Goal: Task Accomplishment & Management: Use online tool/utility

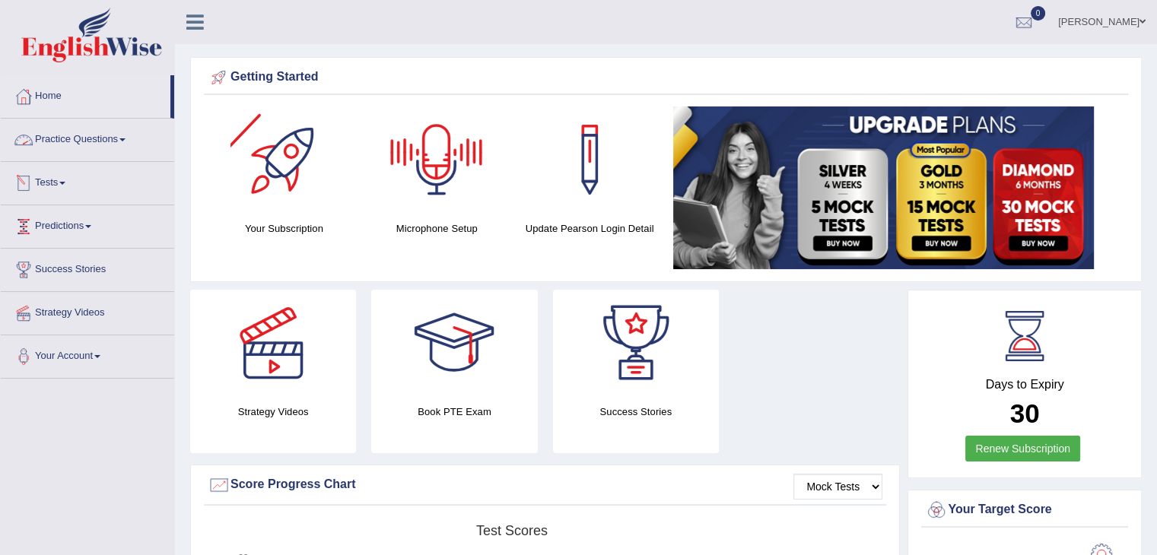
drag, startPoint x: 127, startPoint y: 147, endPoint x: 127, endPoint y: 161, distance: 14.5
click at [127, 147] on link "Practice Questions" at bounding box center [87, 138] width 173 height 38
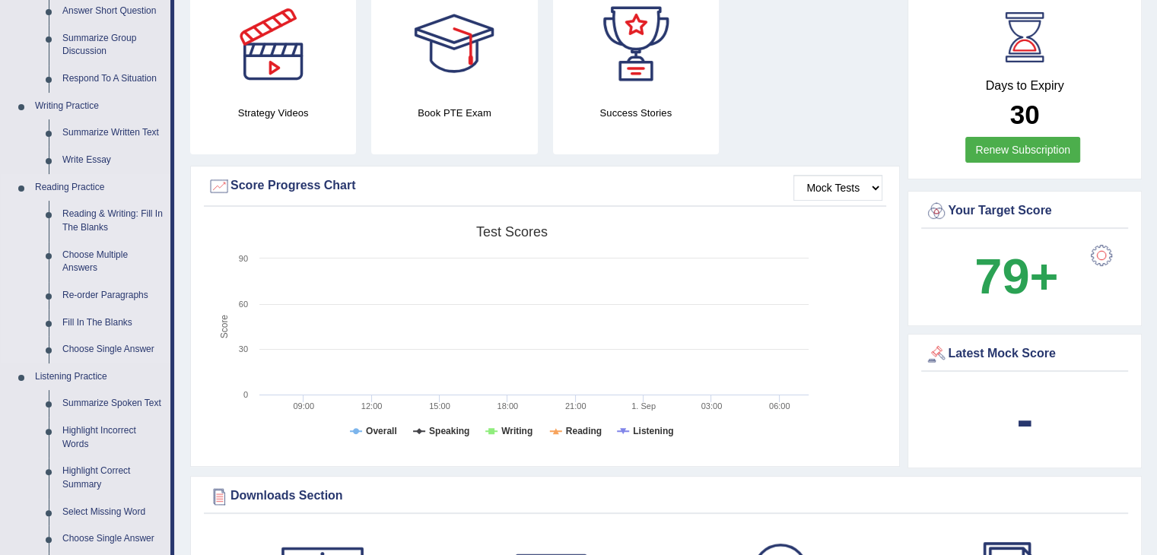
scroll to position [380, 0]
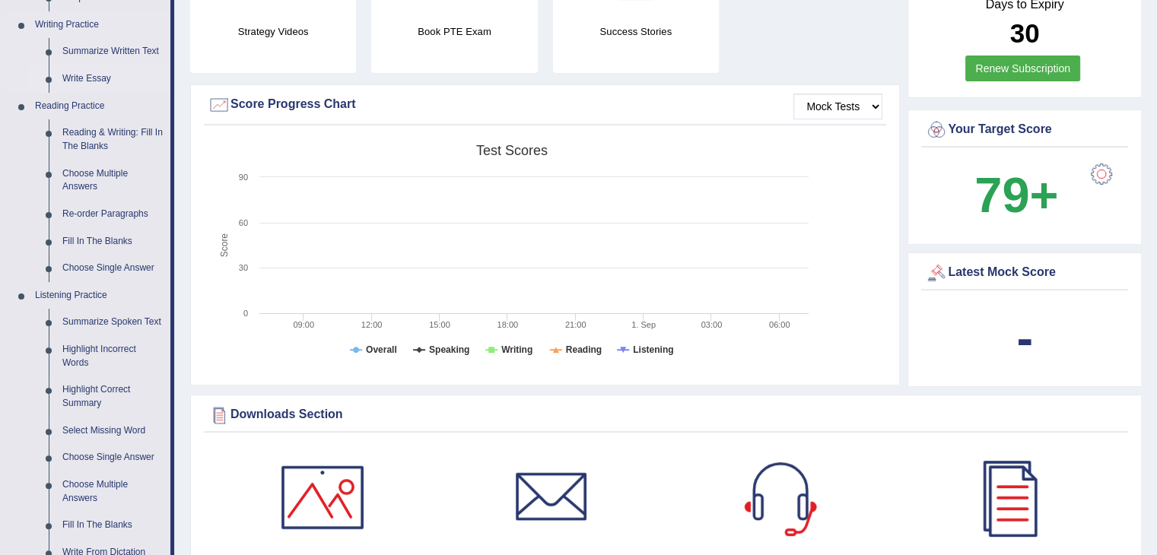
click at [85, 80] on link "Write Essay" at bounding box center [113, 78] width 115 height 27
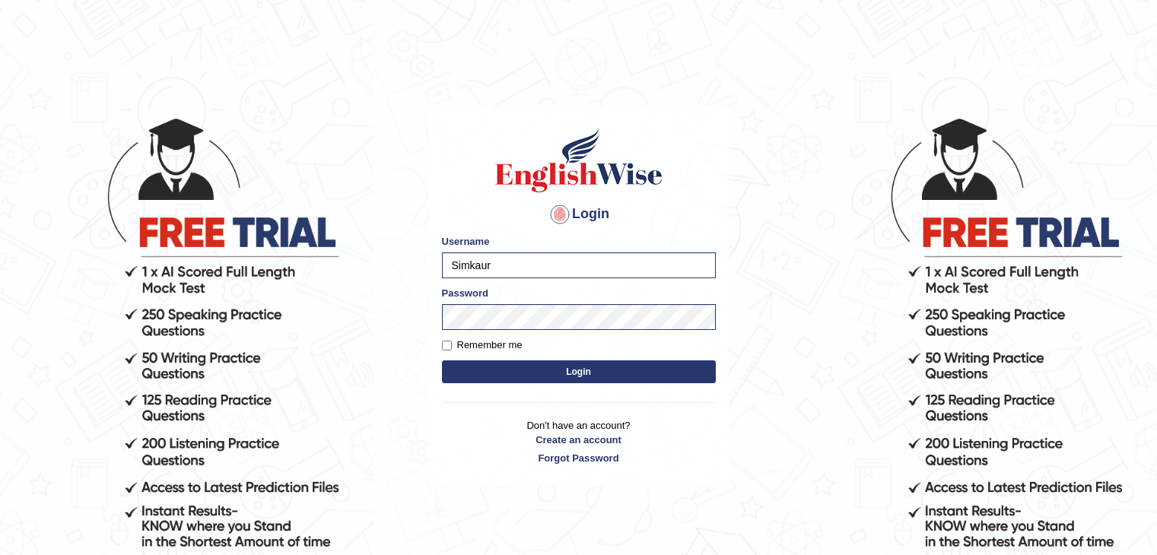
click at [327, 264] on body "Login Please fix the following errors: Username Simkaur Password Remember me Lo…" at bounding box center [578, 335] width 1157 height 555
type input "shail123"
click at [478, 347] on label "Remember me" at bounding box center [482, 345] width 81 height 15
click at [452, 347] on input "Remember me" at bounding box center [447, 346] width 10 height 10
checkbox input "true"
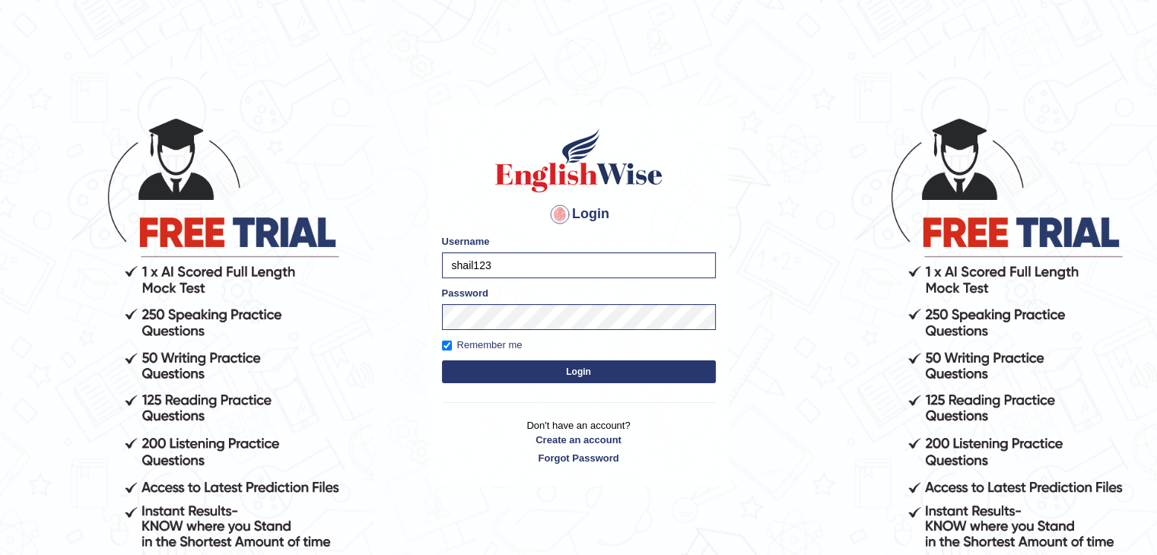
click at [512, 375] on button "Login" at bounding box center [579, 372] width 274 height 23
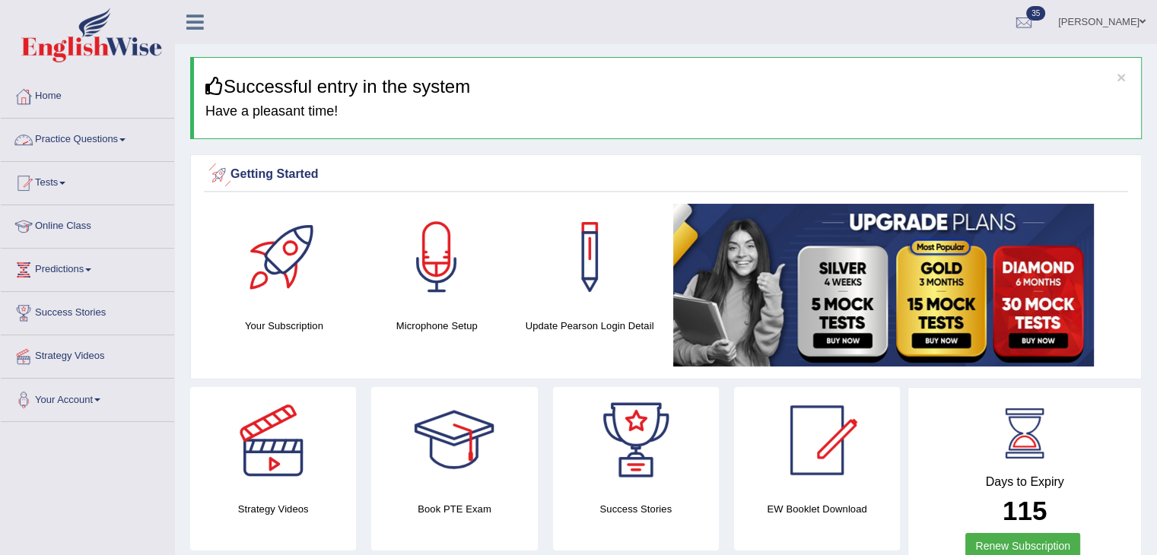
click at [125, 141] on span at bounding box center [122, 139] width 6 height 3
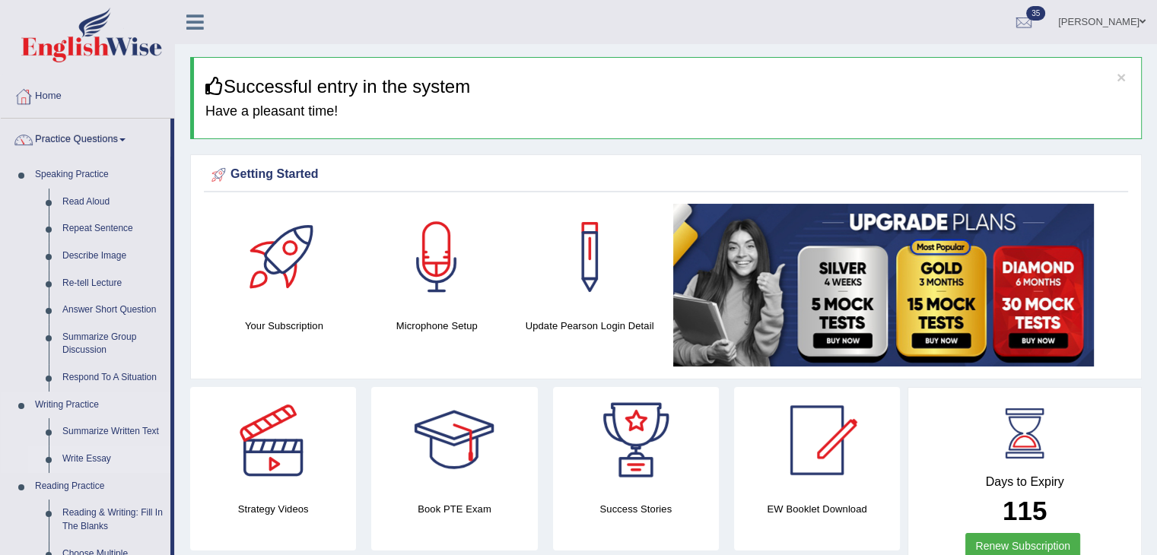
click at [78, 457] on link "Write Essay" at bounding box center [113, 459] width 115 height 27
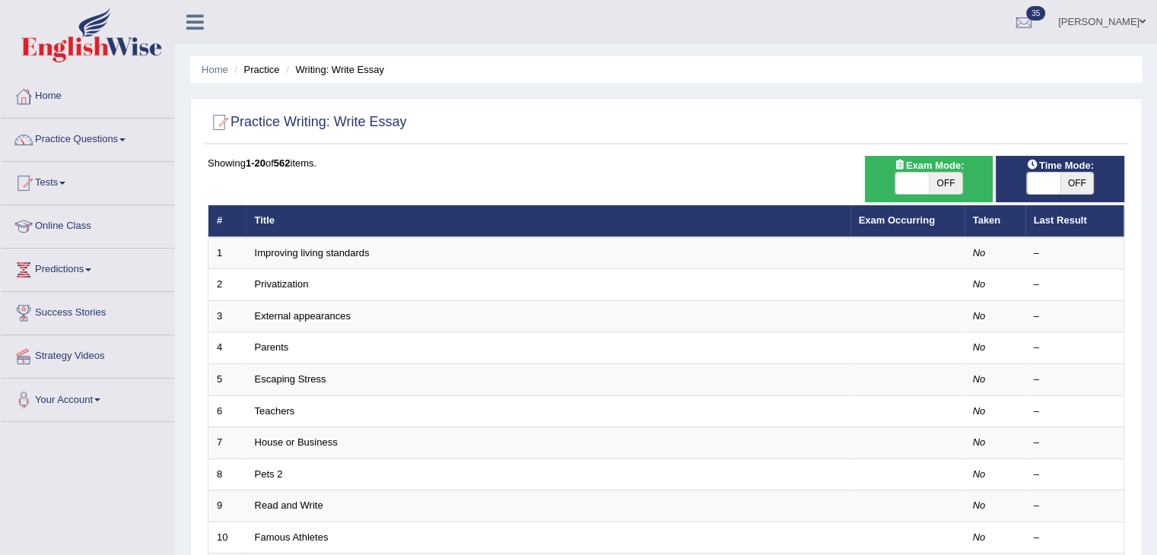
click at [956, 185] on span "OFF" at bounding box center [945, 183] width 33 height 21
checkbox input "true"
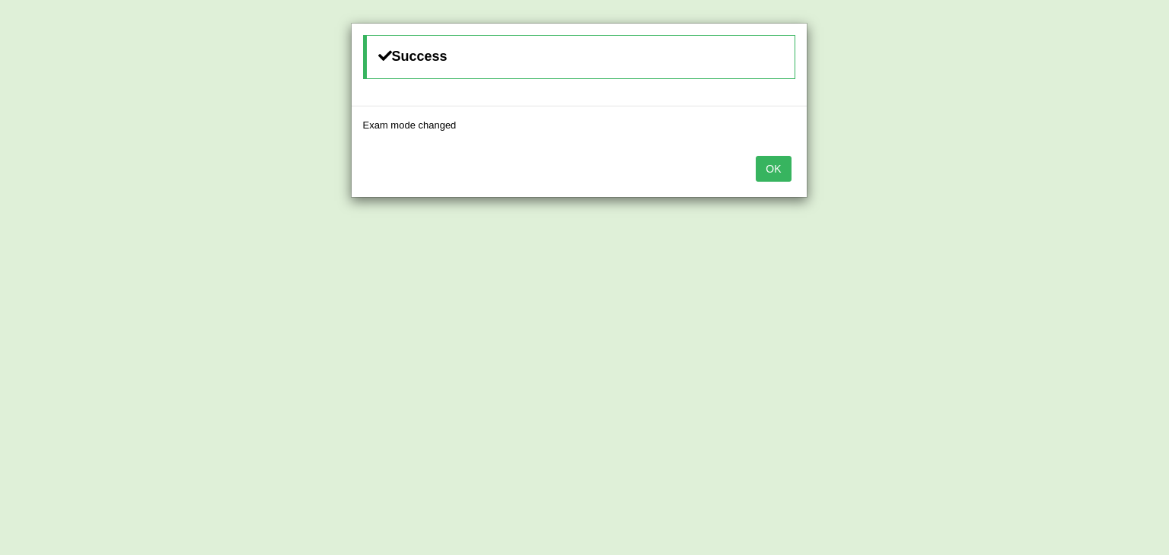
click at [776, 177] on button "OK" at bounding box center [773, 169] width 35 height 26
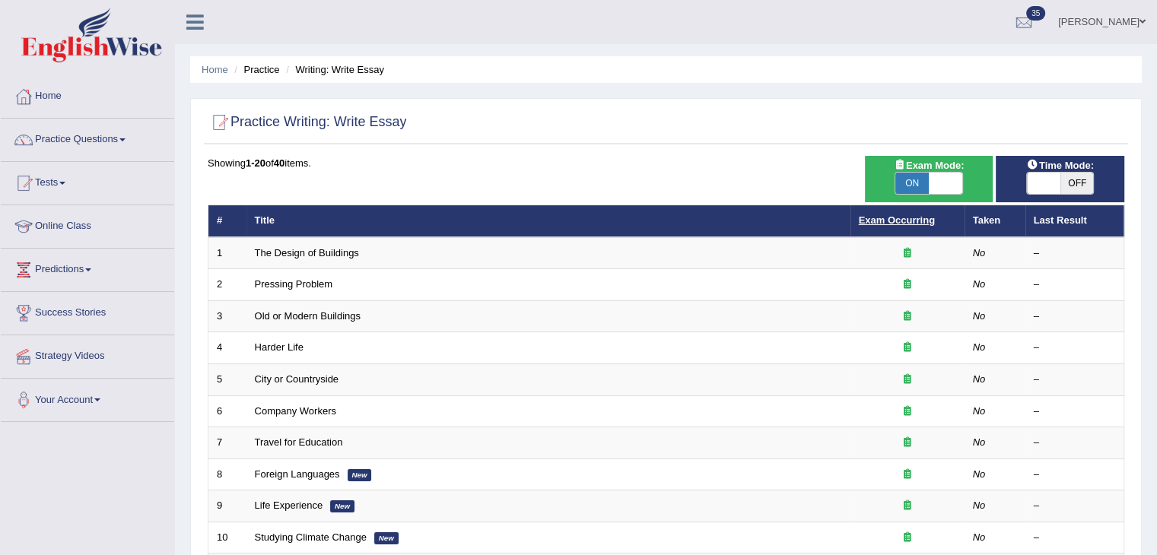
click at [867, 221] on link "Exam Occurring" at bounding box center [897, 220] width 76 height 11
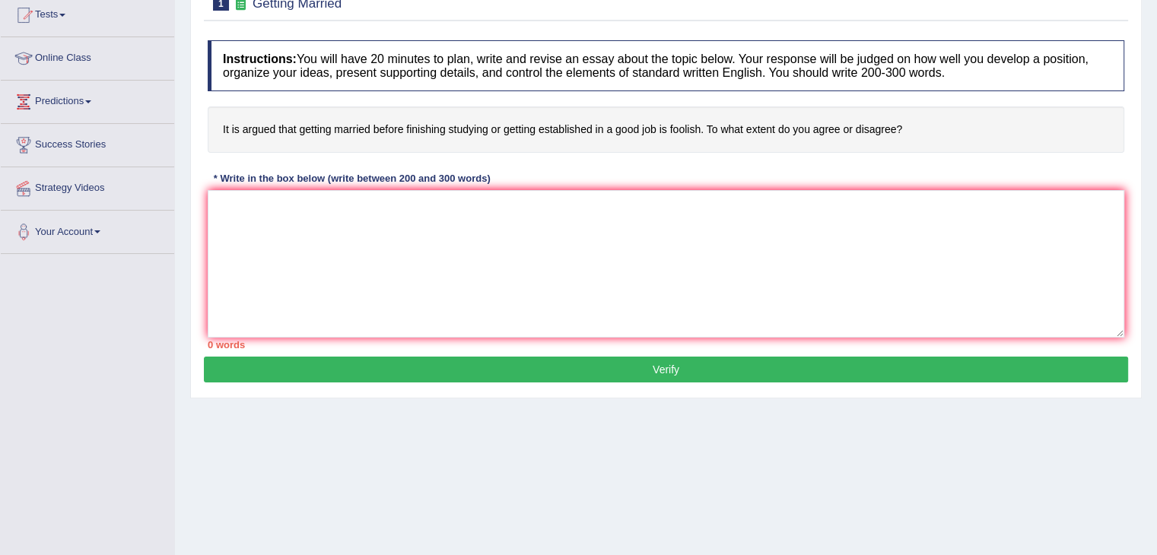
scroll to position [76, 0]
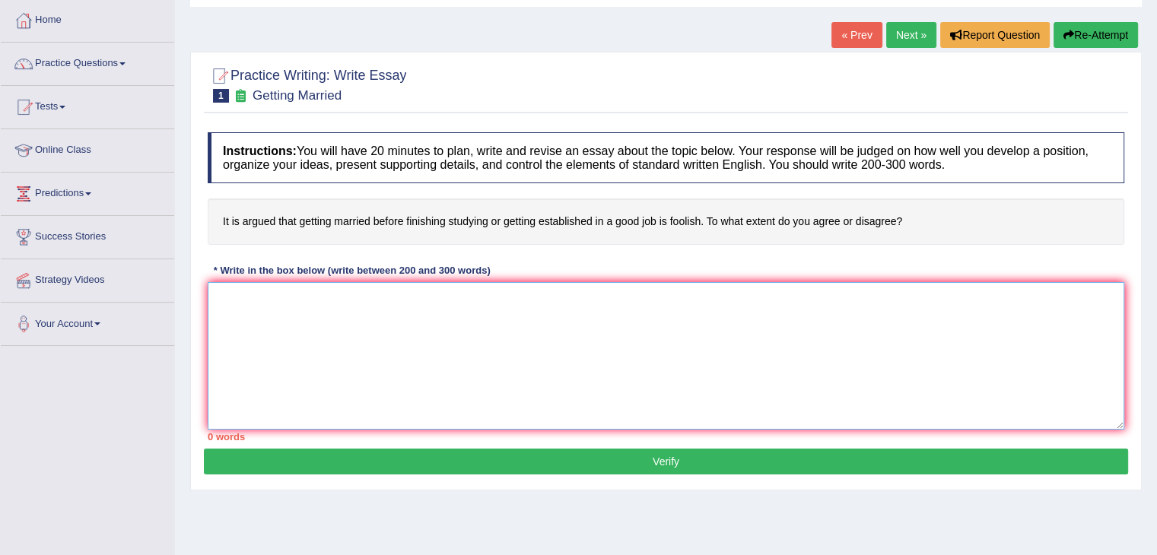
paste textarea "The increasing influence of (essay topic) on our lives has ignited numerous dis…"
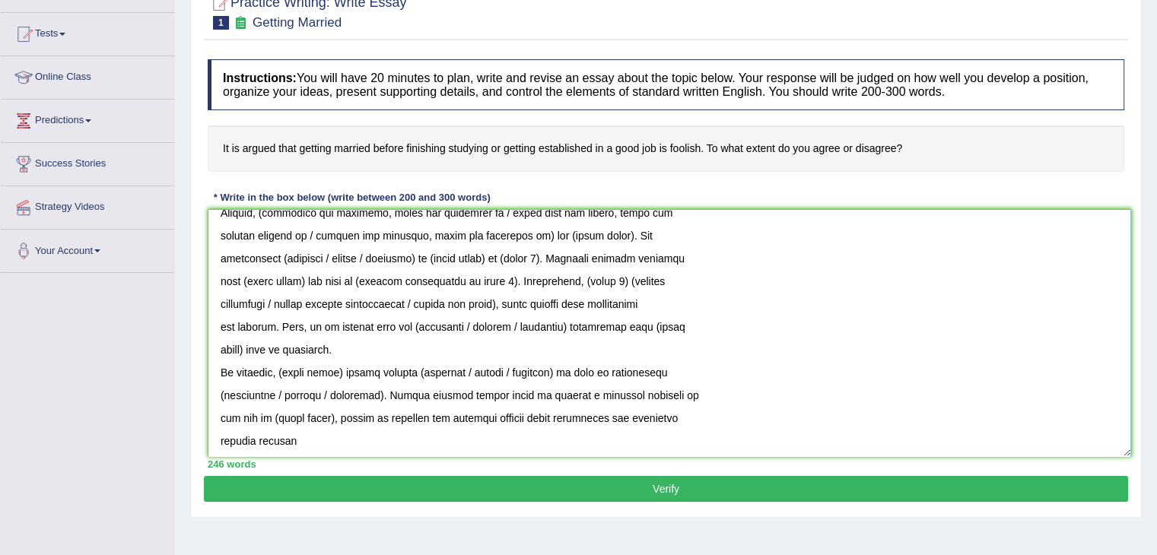
scroll to position [122, 0]
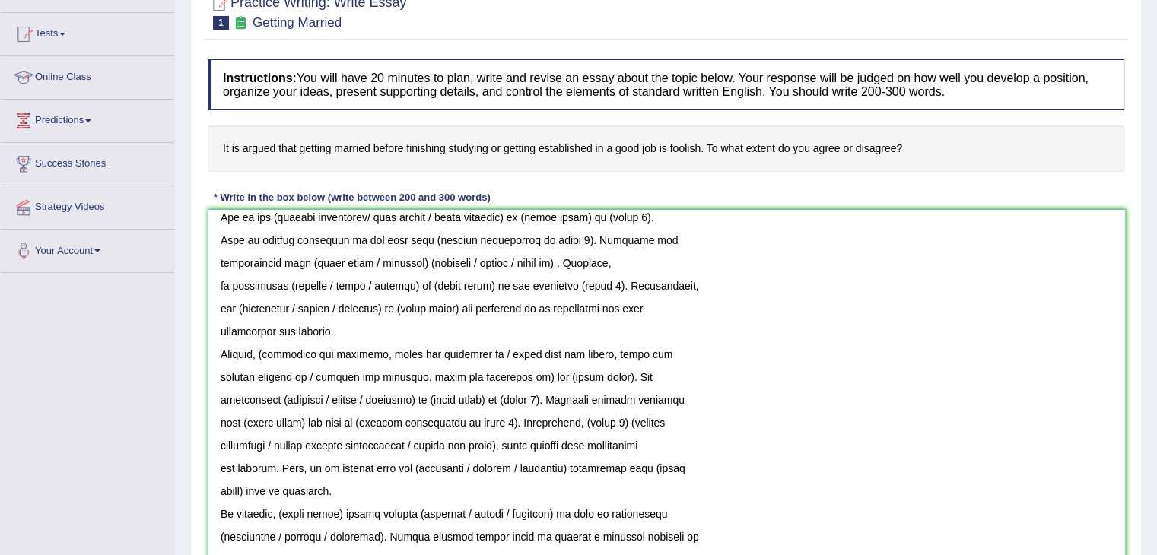
drag, startPoint x: 1116, startPoint y: 348, endPoint x: 1117, endPoint y: 590, distance: 242.7
click at [1117, 406] on html "Toggle navigation Home Practice Questions Speaking Practice Read Aloud Repeat S…" at bounding box center [578, 128] width 1157 height 555
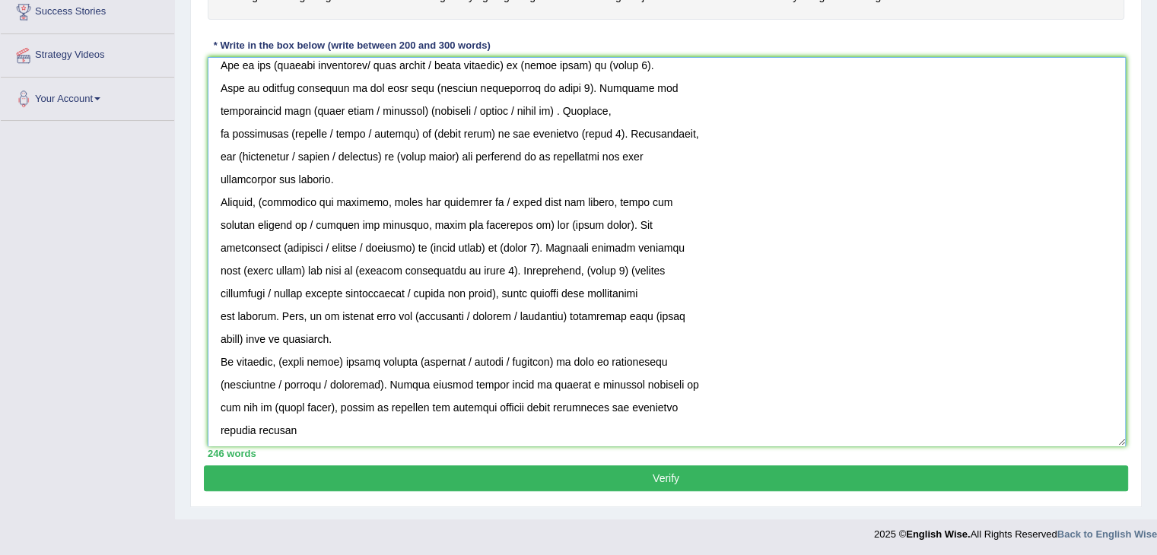
click at [213, 428] on textarea at bounding box center [667, 252] width 918 height 390
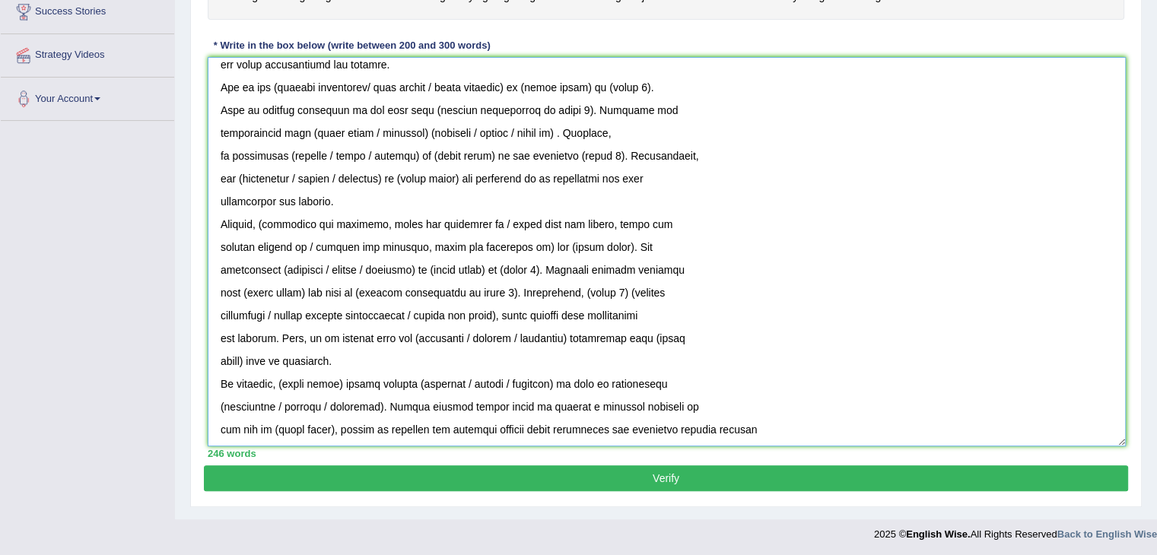
scroll to position [100, 0]
click at [215, 422] on textarea at bounding box center [667, 252] width 918 height 390
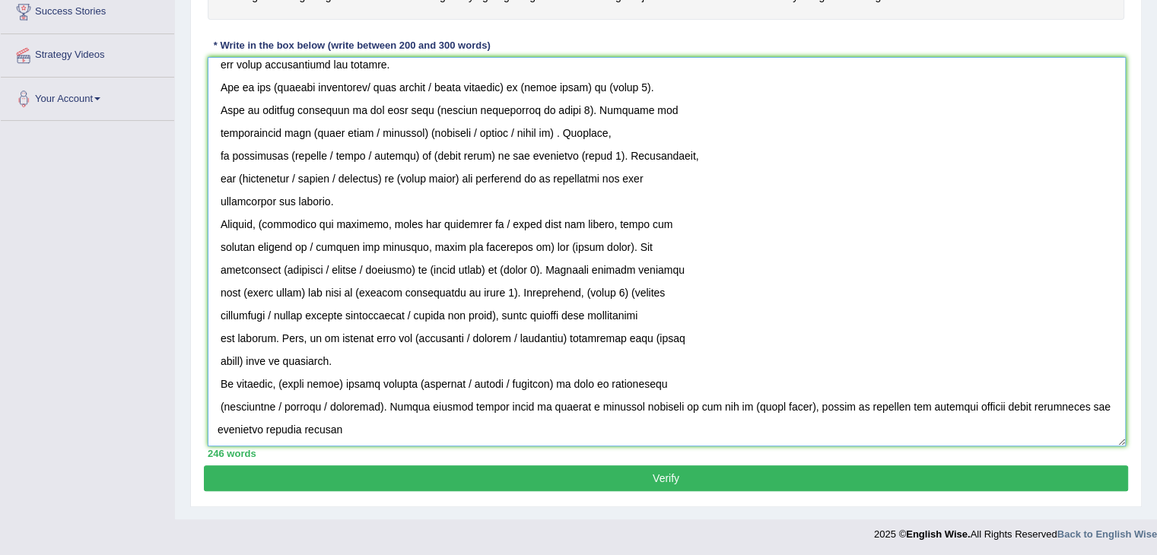
click at [213, 401] on textarea at bounding box center [667, 252] width 918 height 390
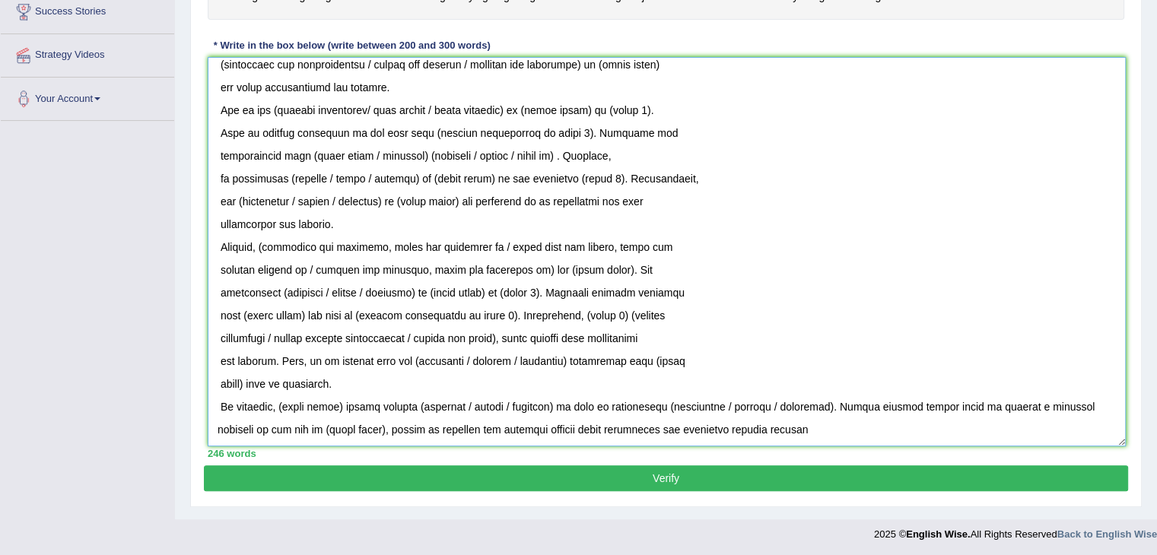
scroll to position [77, 0]
click at [222, 403] on textarea at bounding box center [667, 252] width 918 height 390
click at [213, 385] on textarea at bounding box center [667, 252] width 918 height 390
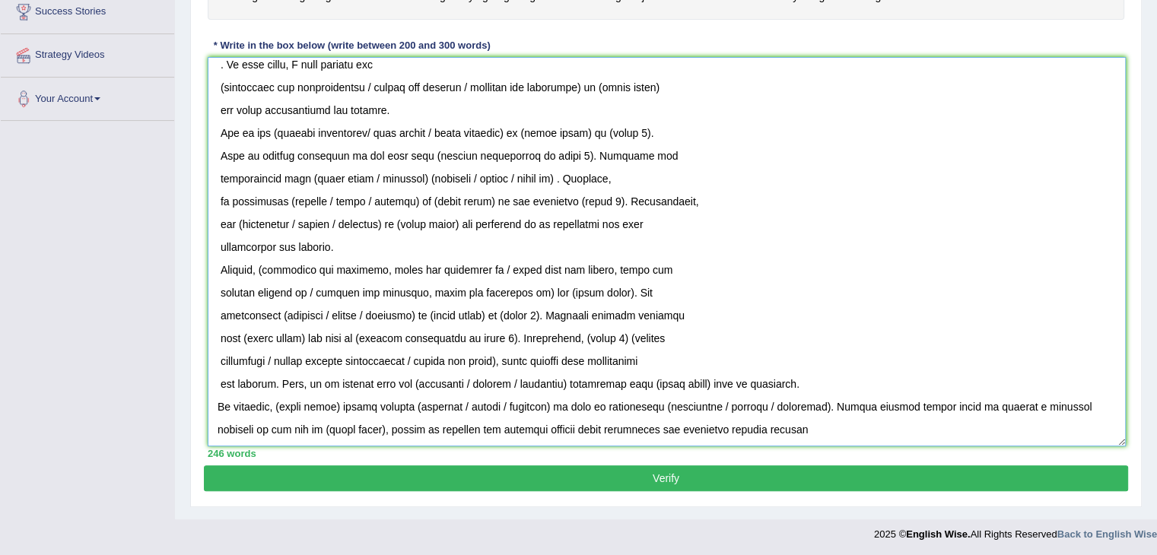
scroll to position [55, 0]
click at [218, 372] on textarea at bounding box center [667, 252] width 918 height 390
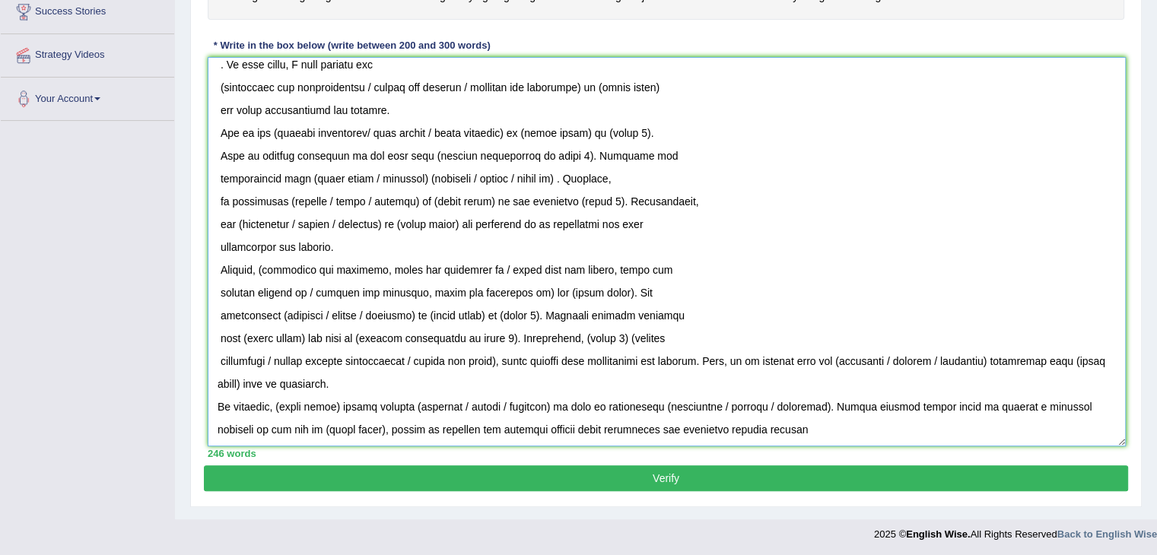
click at [210, 361] on textarea at bounding box center [667, 252] width 918 height 390
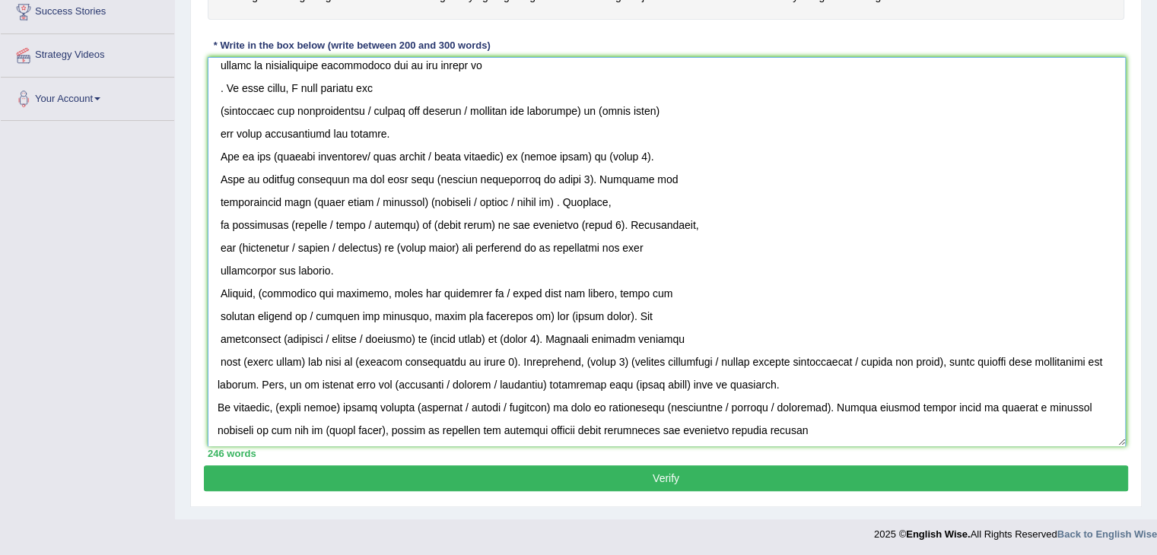
click at [210, 336] on textarea at bounding box center [667, 252] width 918 height 390
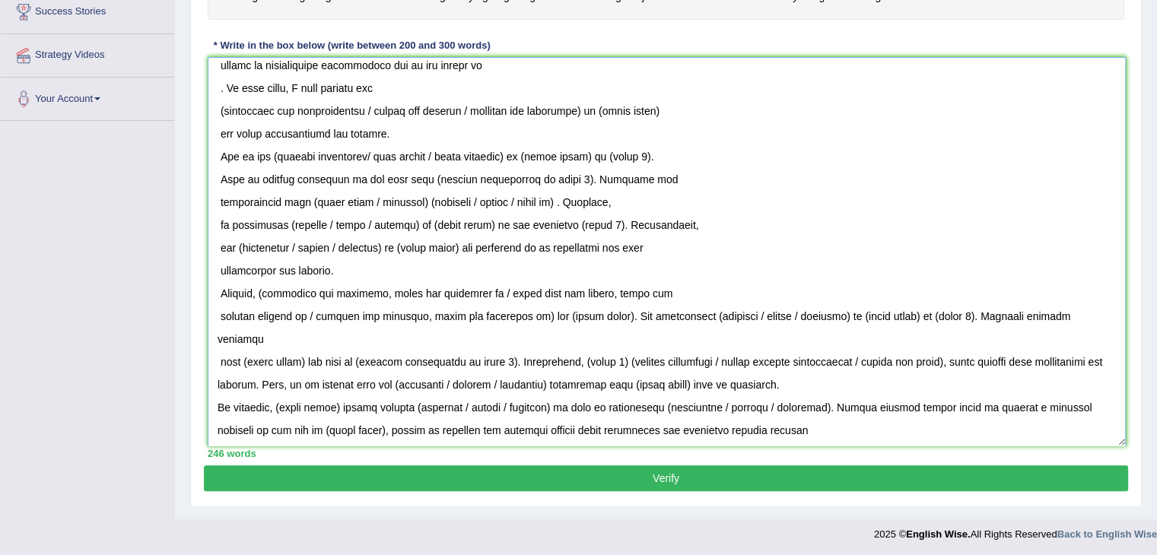
scroll to position [9, 0]
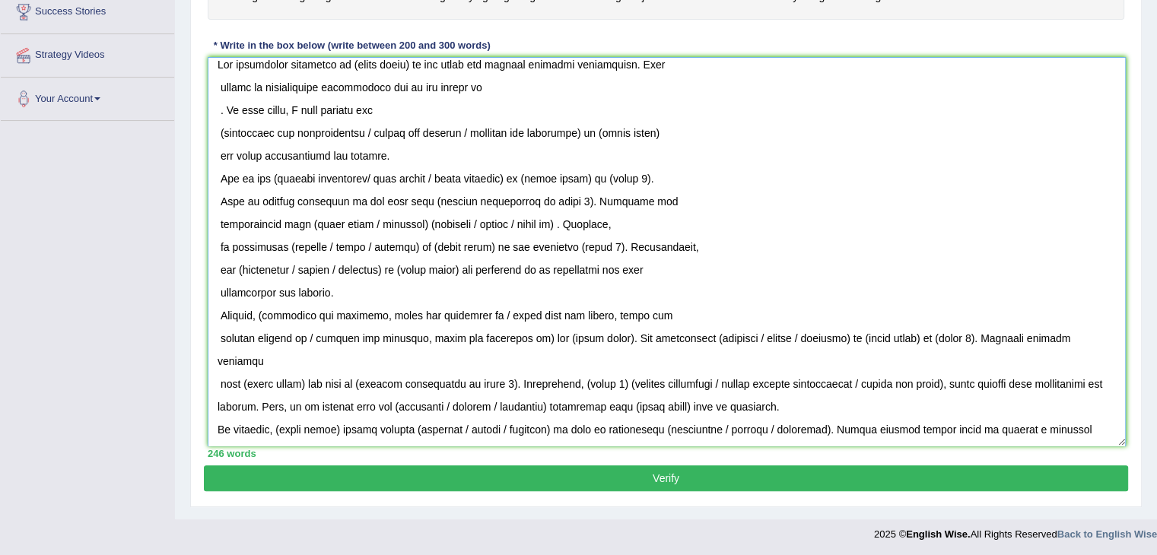
click at [212, 314] on textarea at bounding box center [667, 252] width 918 height 390
click at [212, 338] on textarea at bounding box center [667, 252] width 918 height 390
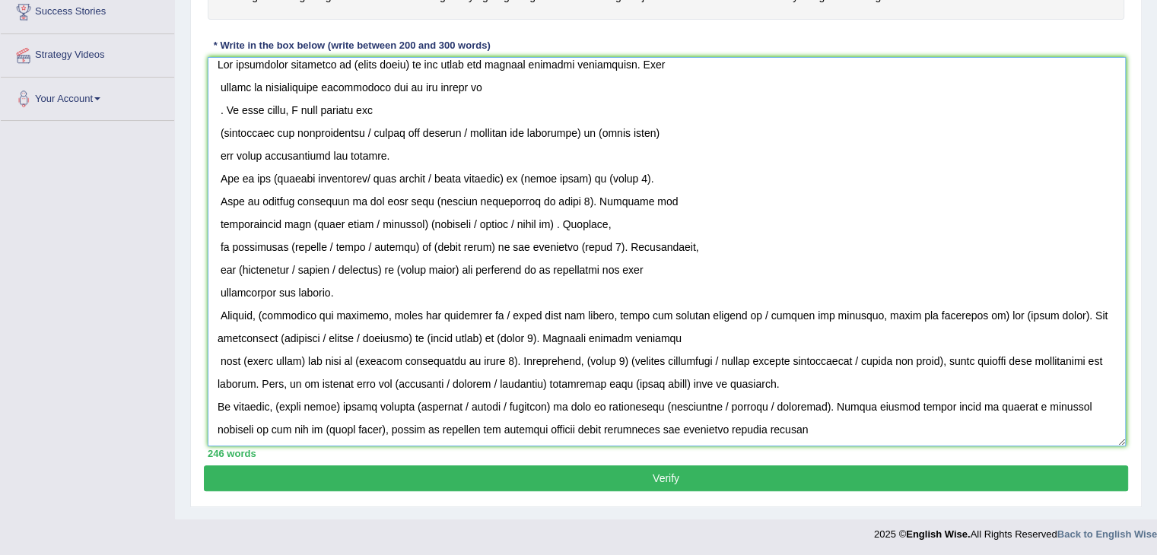
click at [215, 313] on textarea at bounding box center [667, 252] width 918 height 390
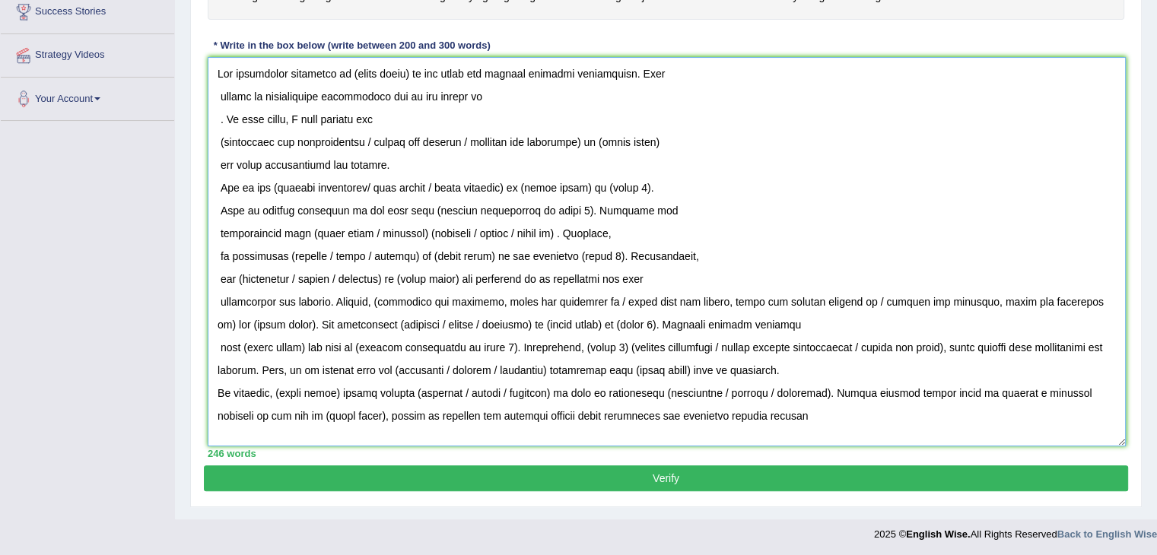
scroll to position [0, 0]
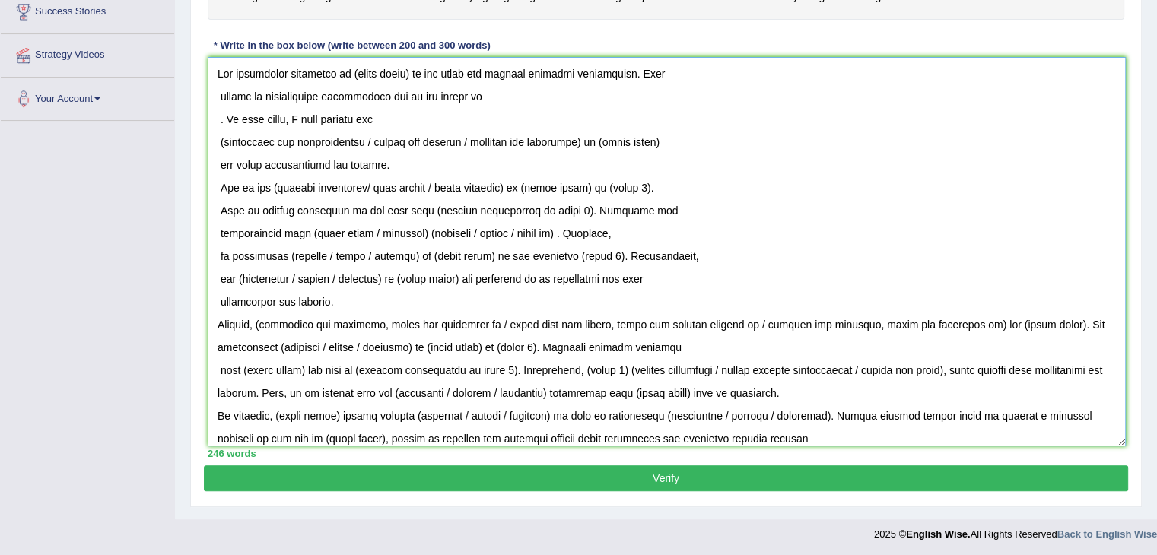
click at [215, 369] on textarea at bounding box center [667, 252] width 918 height 390
click at [217, 340] on textarea at bounding box center [667, 252] width 918 height 390
click at [216, 297] on textarea at bounding box center [667, 252] width 918 height 390
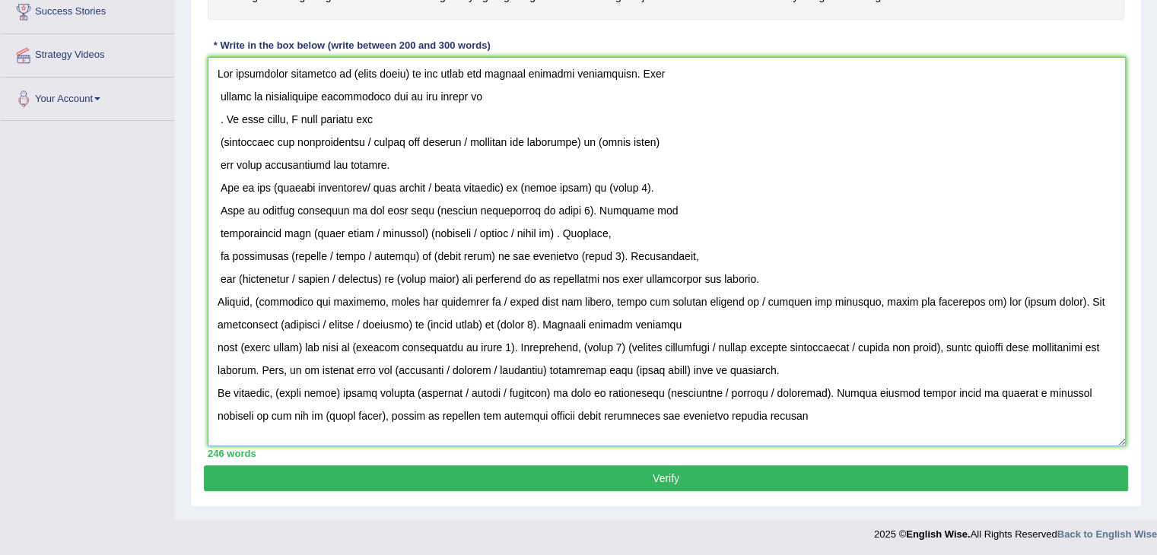
click at [214, 276] on textarea at bounding box center [667, 252] width 918 height 390
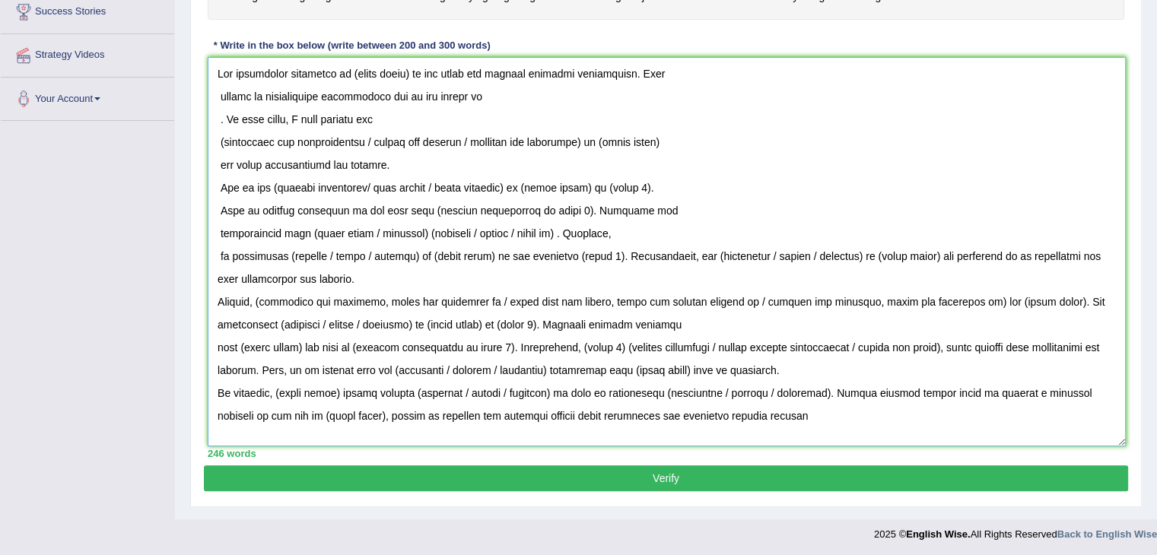
click at [214, 252] on textarea at bounding box center [667, 252] width 918 height 390
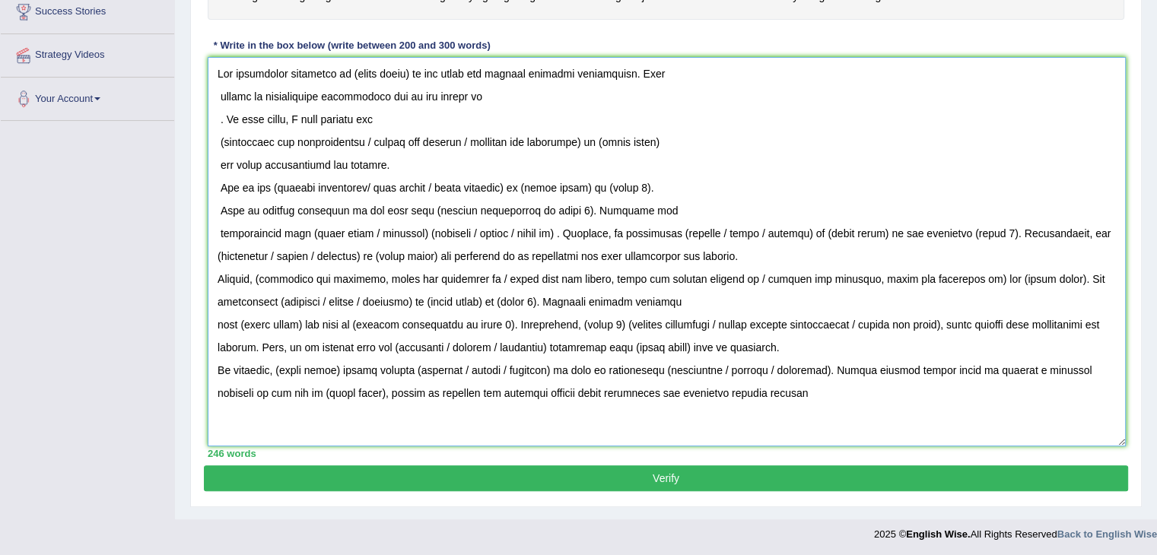
click at [215, 232] on textarea at bounding box center [667, 252] width 918 height 390
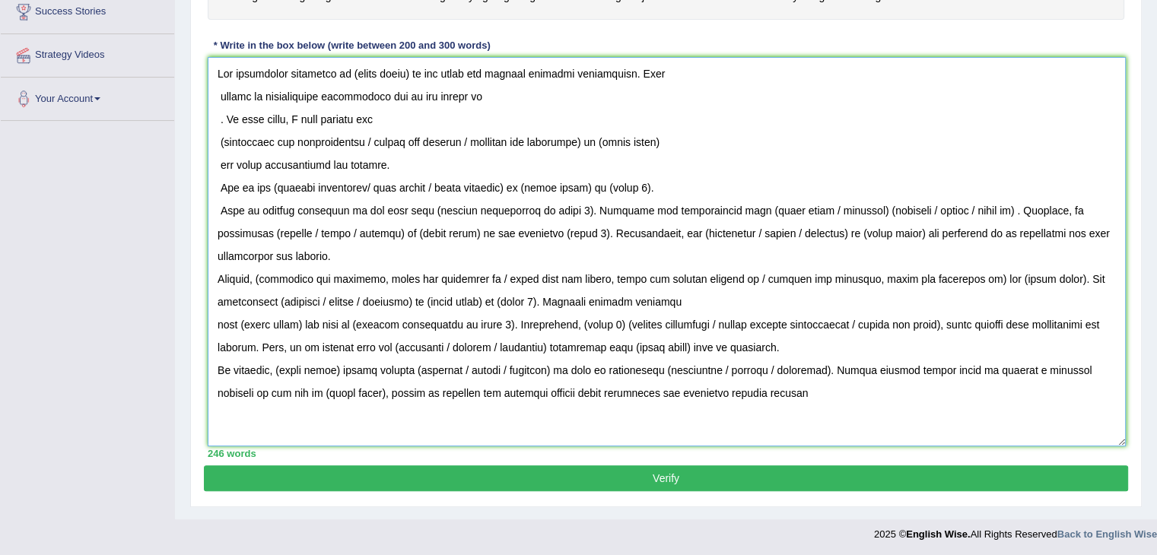
click at [211, 202] on textarea at bounding box center [667, 252] width 918 height 390
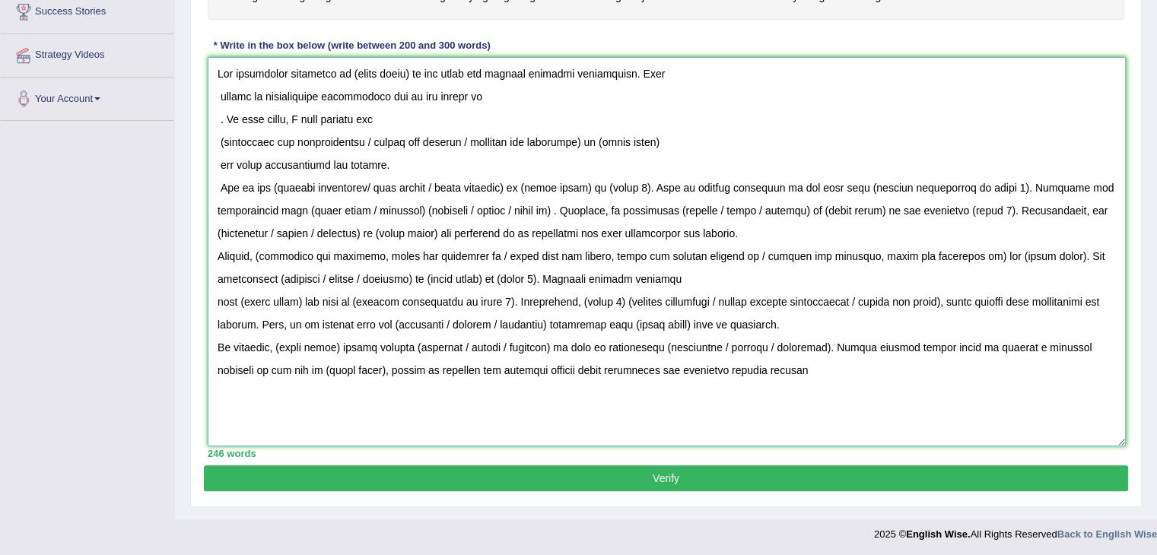
click at [218, 183] on textarea at bounding box center [667, 252] width 918 height 390
click at [215, 166] on textarea at bounding box center [667, 252] width 918 height 390
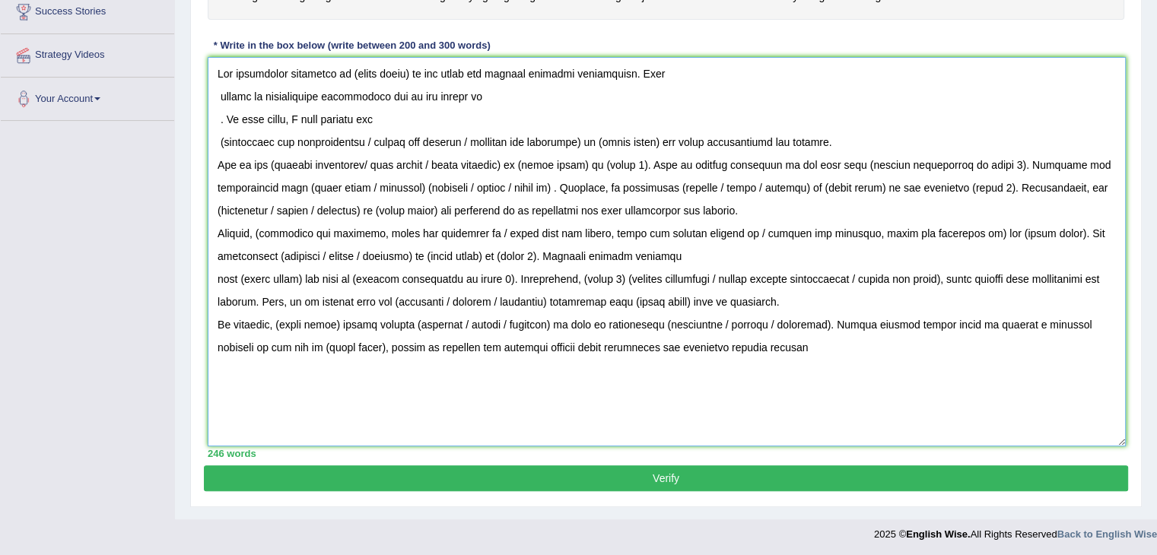
click at [213, 149] on textarea at bounding box center [667, 252] width 918 height 390
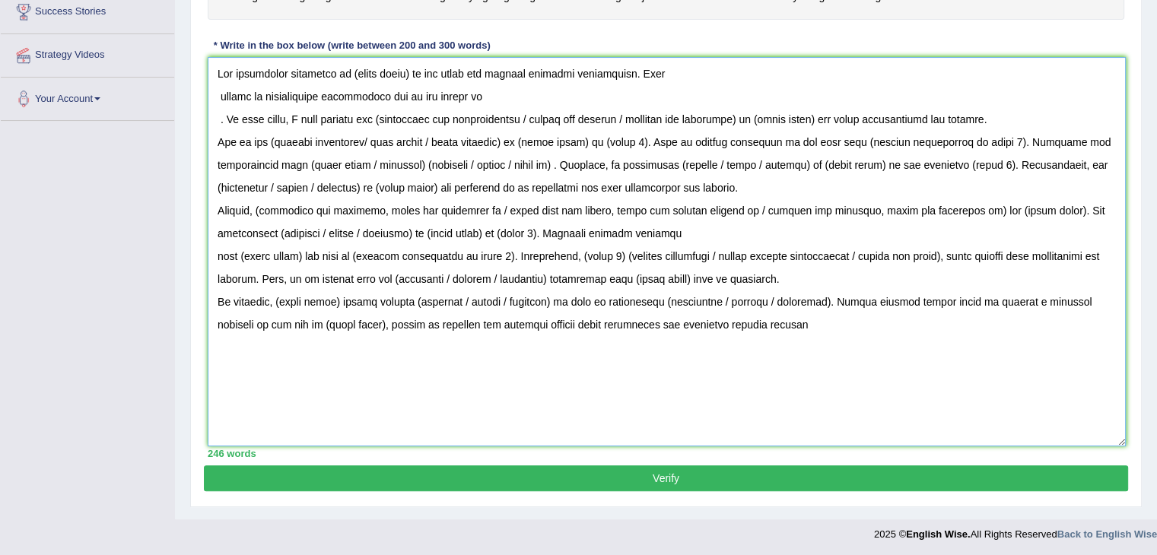
click at [209, 124] on textarea at bounding box center [667, 252] width 918 height 390
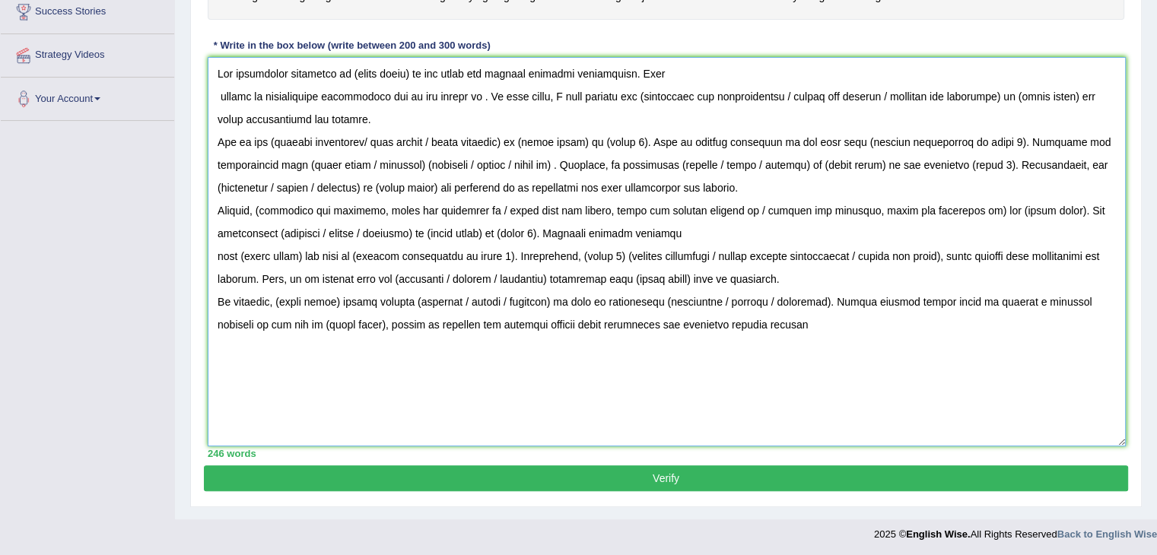
click at [212, 92] on textarea at bounding box center [667, 252] width 918 height 390
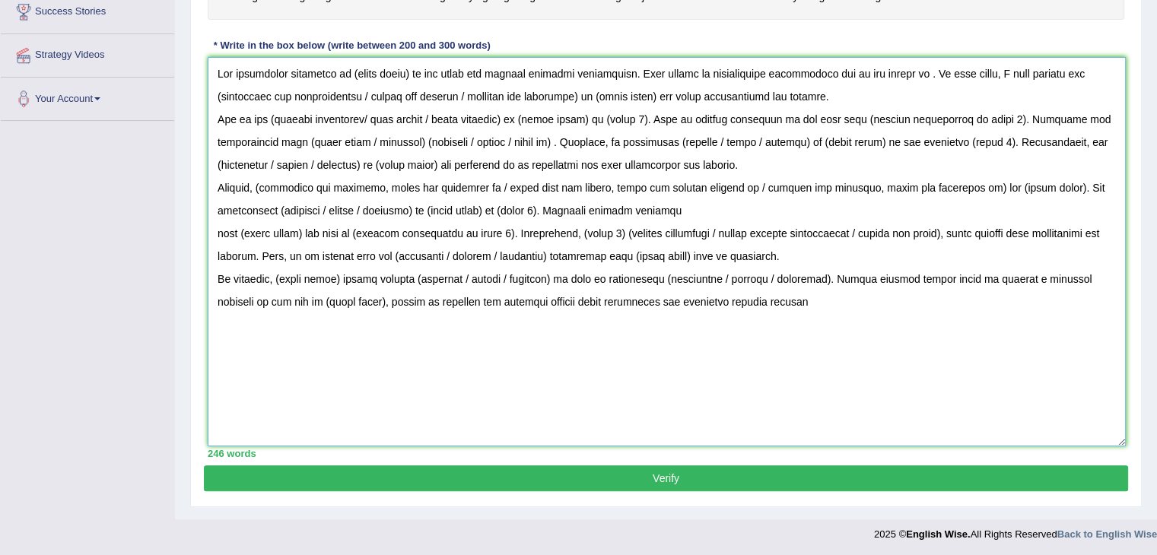
click at [224, 70] on textarea at bounding box center [667, 252] width 918 height 390
click at [215, 65] on textarea at bounding box center [667, 252] width 918 height 390
drag, startPoint x: 212, startPoint y: 64, endPoint x: 784, endPoint y: 307, distance: 622.2
click at [784, 307] on textarea at bounding box center [667, 252] width 918 height 390
click at [591, 364] on textarea at bounding box center [667, 252] width 918 height 390
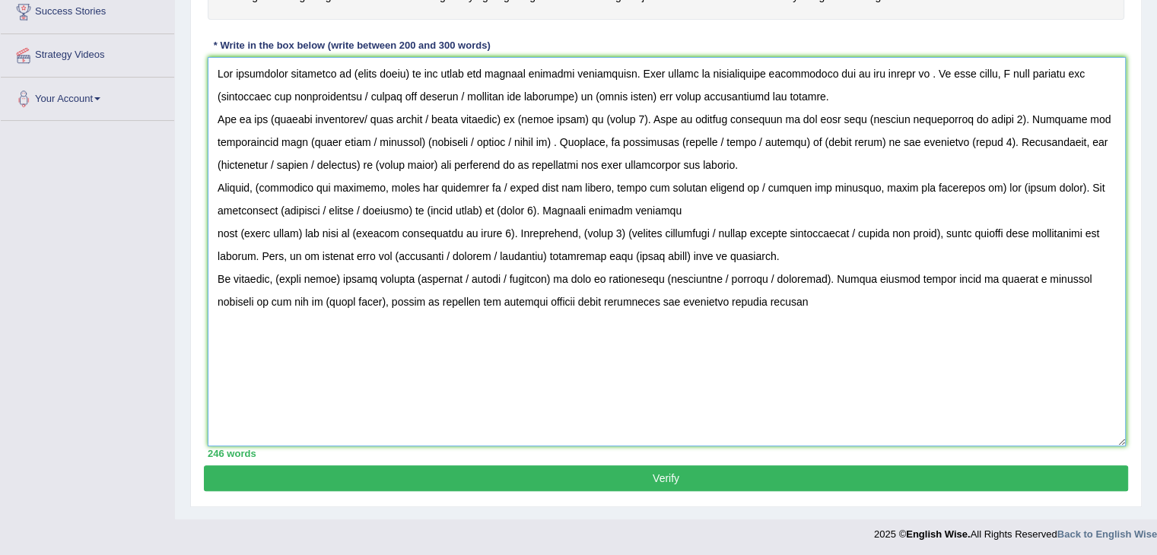
click at [311, 354] on textarea at bounding box center [667, 252] width 918 height 390
click at [71, 332] on div "Toggle navigation Home Practice Questions Speaking Practice Read Aloud Repeat S…" at bounding box center [578, 124] width 1157 height 851
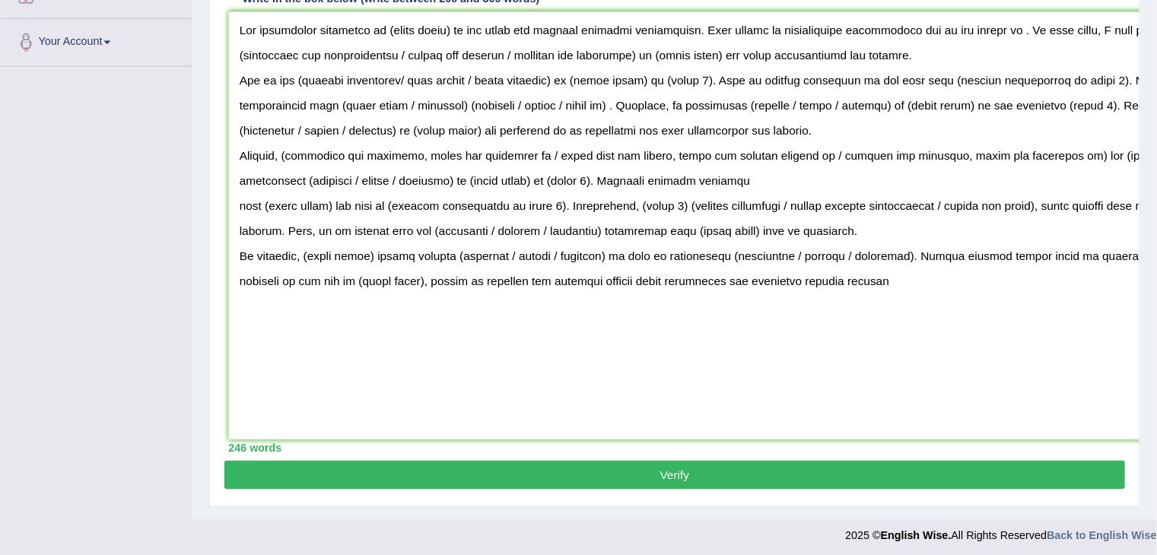
scroll to position [301, 0]
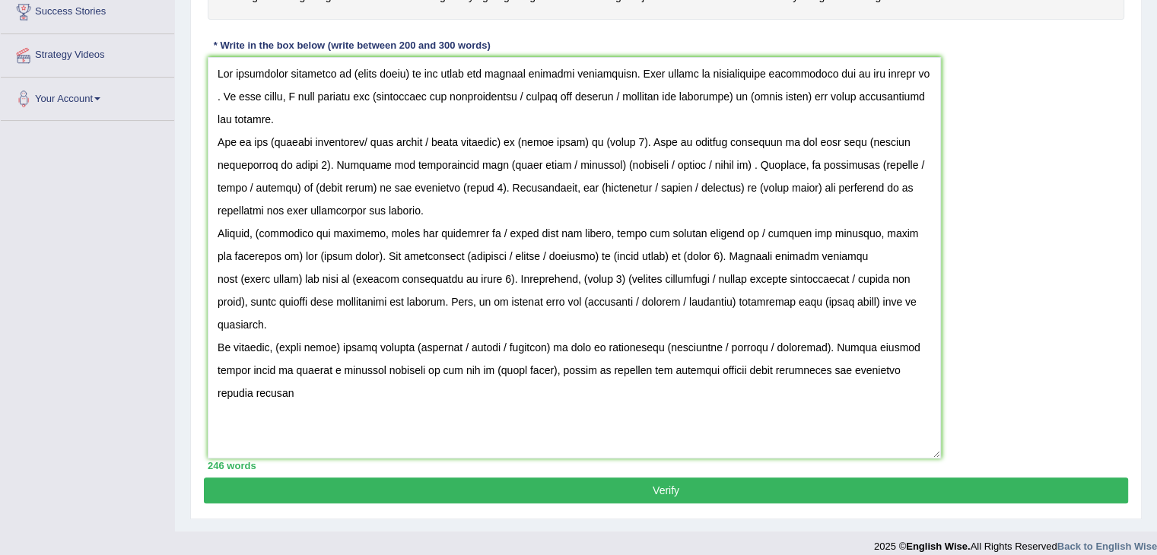
drag, startPoint x: 1117, startPoint y: 436, endPoint x: 931, endPoint y: 449, distance: 186.1
click at [931, 449] on textarea at bounding box center [574, 258] width 733 height 402
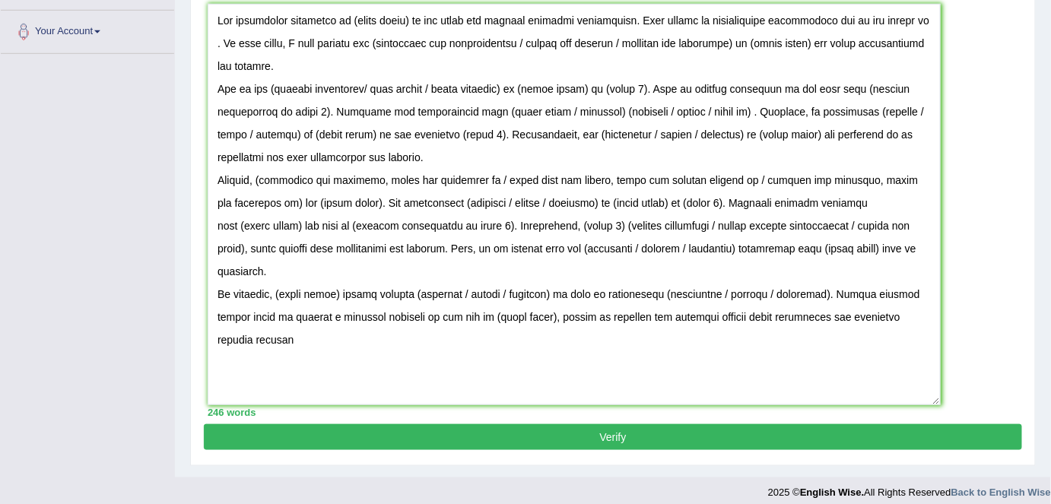
scroll to position [367, 0]
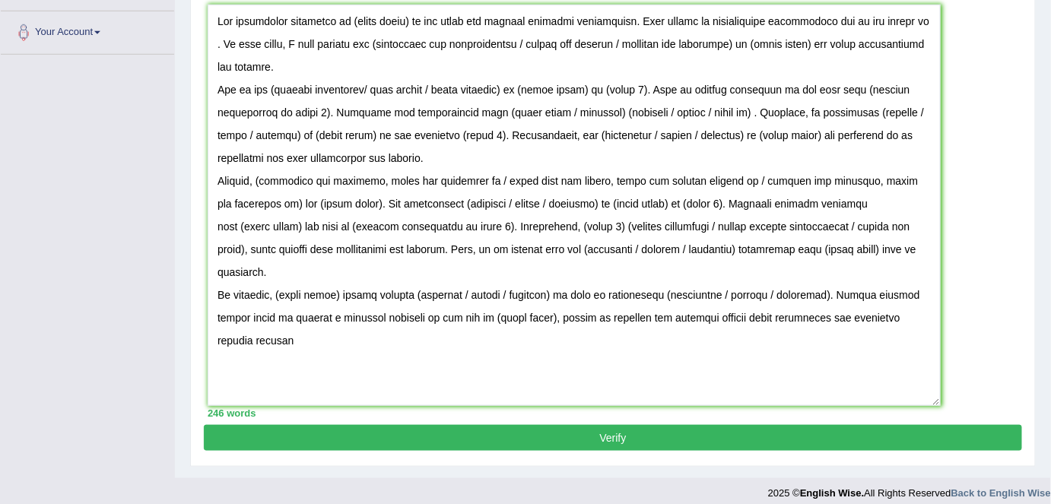
drag, startPoint x: 941, startPoint y: 400, endPoint x: 935, endPoint y: 408, distance: 9.7
click at [921, 390] on div "Instructions: You will have 20 minutes to plan, write and revise an essay about…" at bounding box center [613, 129] width 819 height 592
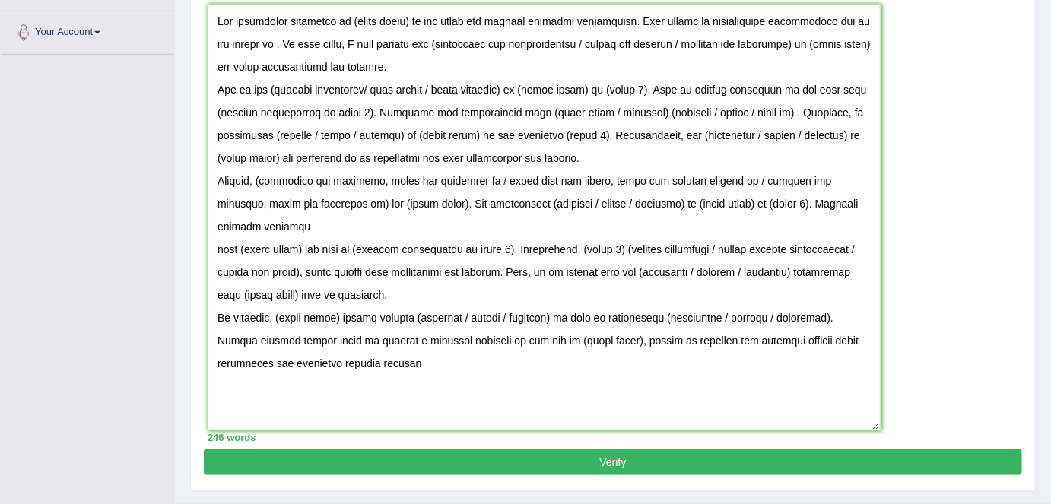
drag, startPoint x: 937, startPoint y: 401, endPoint x: 876, endPoint y: 426, distance: 65.1
click at [876, 426] on textarea at bounding box center [544, 218] width 673 height 426
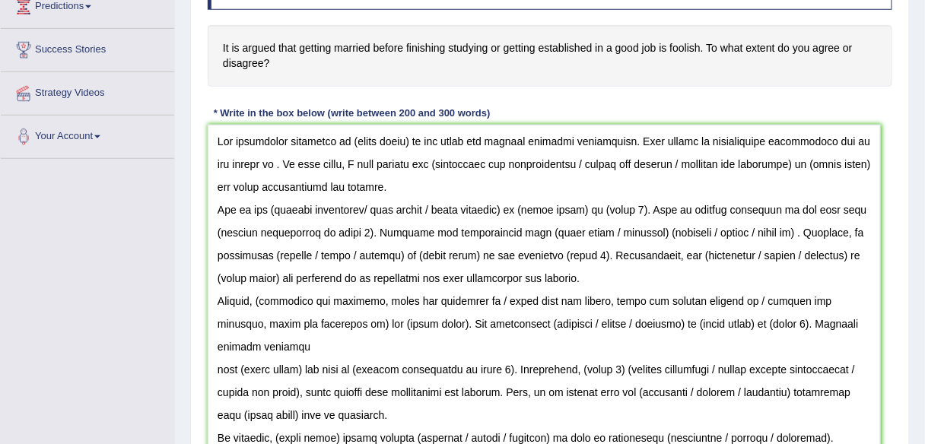
scroll to position [291, 0]
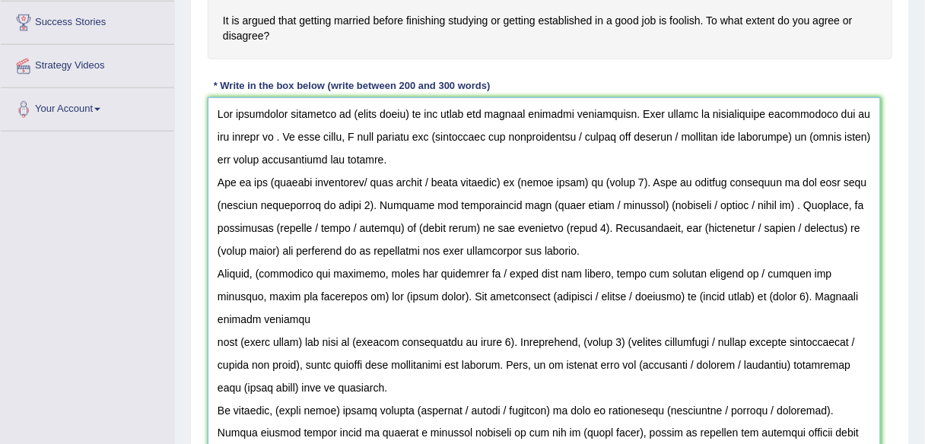
drag, startPoint x: 408, startPoint y: 113, endPoint x: 347, endPoint y: 110, distance: 60.9
click at [347, 110] on textarea at bounding box center [544, 310] width 673 height 426
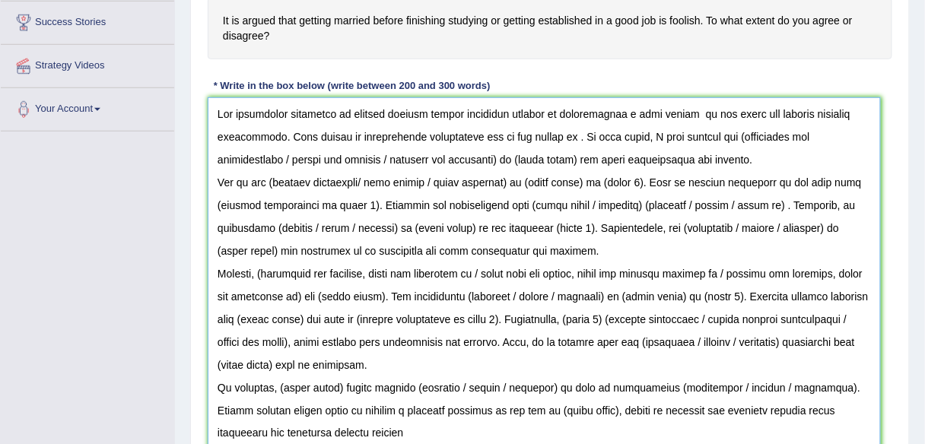
drag, startPoint x: 676, startPoint y: 112, endPoint x: 549, endPoint y: 113, distance: 126.3
click at [549, 113] on textarea at bounding box center [544, 310] width 673 height 426
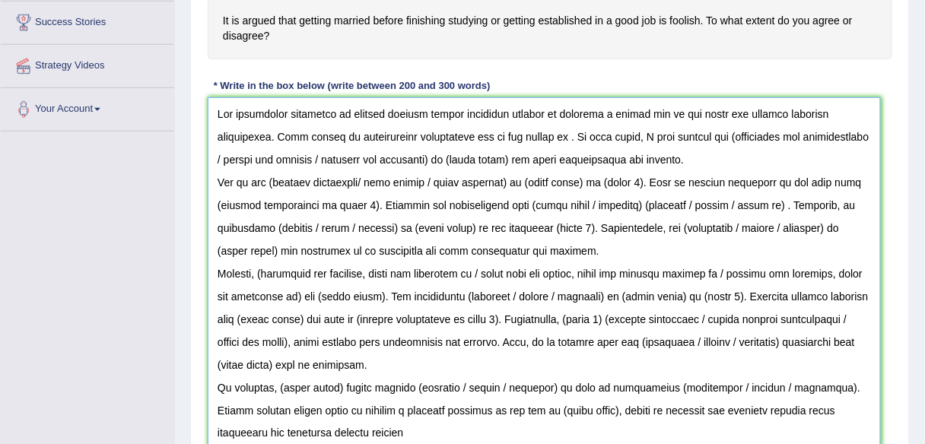
click at [484, 136] on textarea at bounding box center [544, 310] width 673 height 426
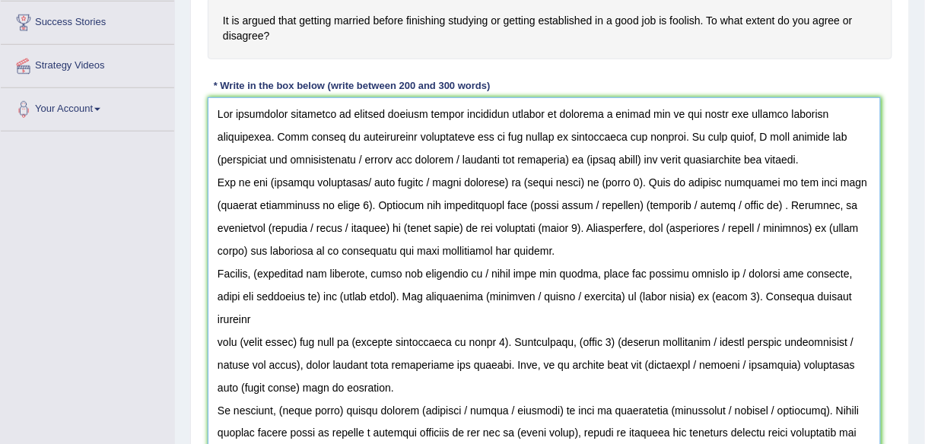
drag, startPoint x: 745, startPoint y: 132, endPoint x: 292, endPoint y: 157, distance: 453.4
click at [292, 157] on textarea at bounding box center [544, 310] width 673 height 426
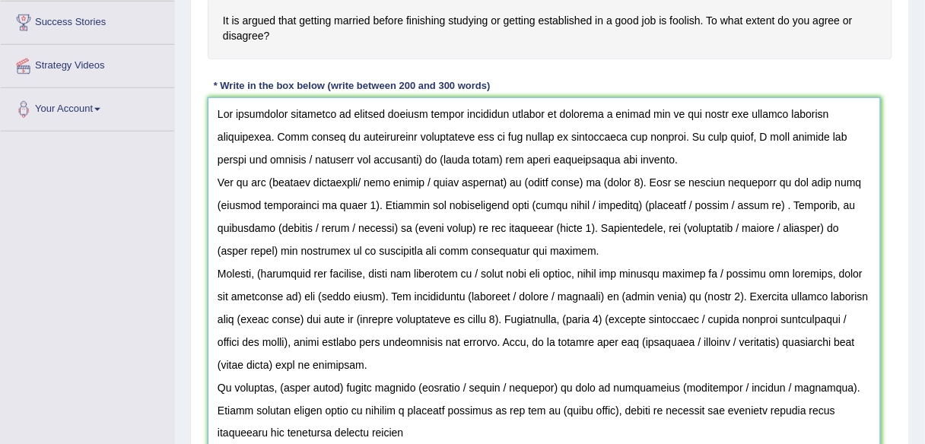
drag, startPoint x: 280, startPoint y: 156, endPoint x: 186, endPoint y: 155, distance: 94.3
click at [186, 155] on div "Home Practice Writing: Write Essay Getting Married « Prev Next » Report Questio…" at bounding box center [550, 152] width 750 height 886
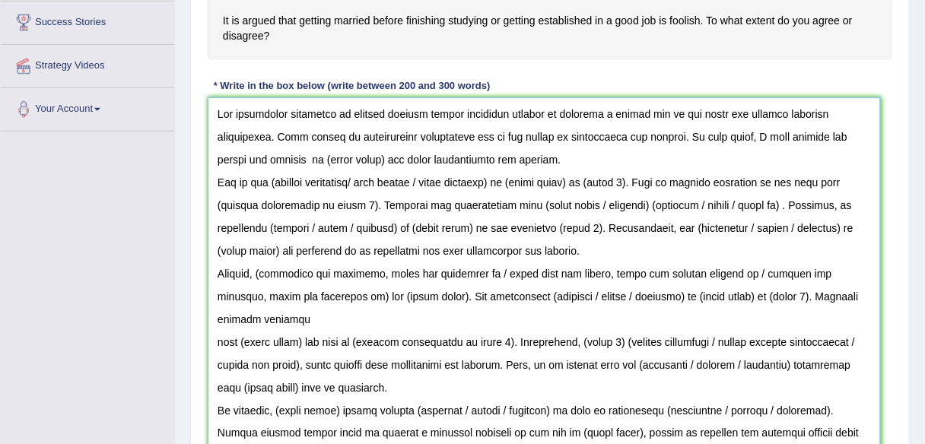
click at [746, 137] on textarea at bounding box center [544, 310] width 673 height 426
click at [836, 134] on textarea at bounding box center [544, 310] width 673 height 426
drag, startPoint x: 277, startPoint y: 157, endPoint x: 214, endPoint y: 155, distance: 63.2
click at [214, 155] on textarea at bounding box center [544, 310] width 673 height 426
click at [437, 154] on textarea at bounding box center [544, 310] width 673 height 426
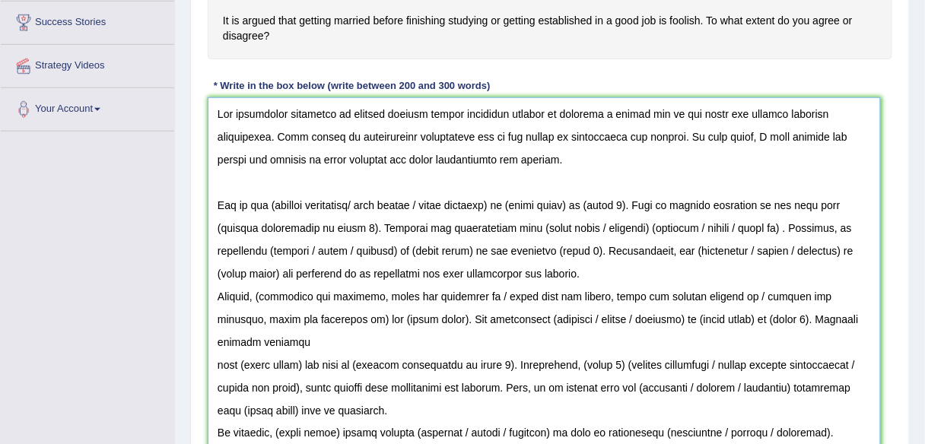
click at [857, 130] on textarea at bounding box center [544, 310] width 673 height 426
click at [212, 199] on textarea at bounding box center [544, 310] width 673 height 426
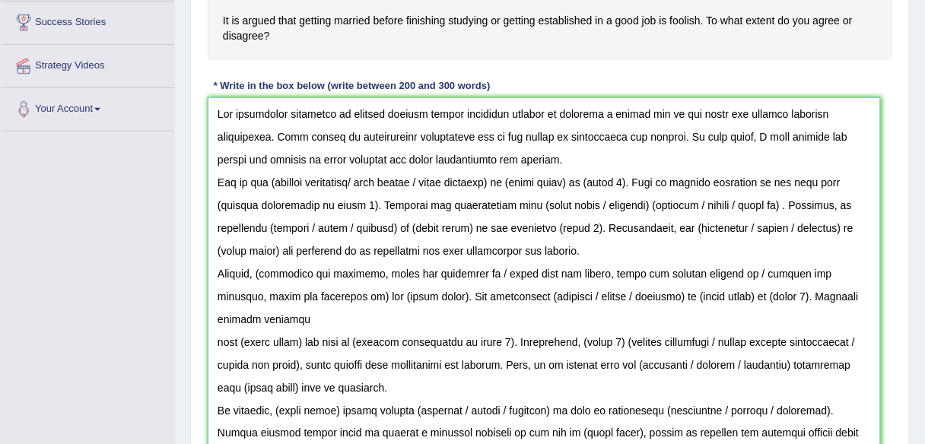
click at [454, 154] on textarea at bounding box center [544, 310] width 673 height 426
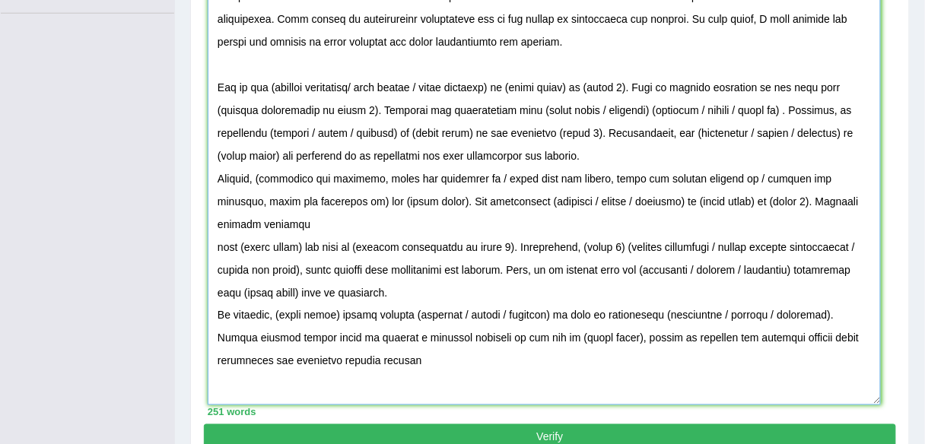
scroll to position [412, 0]
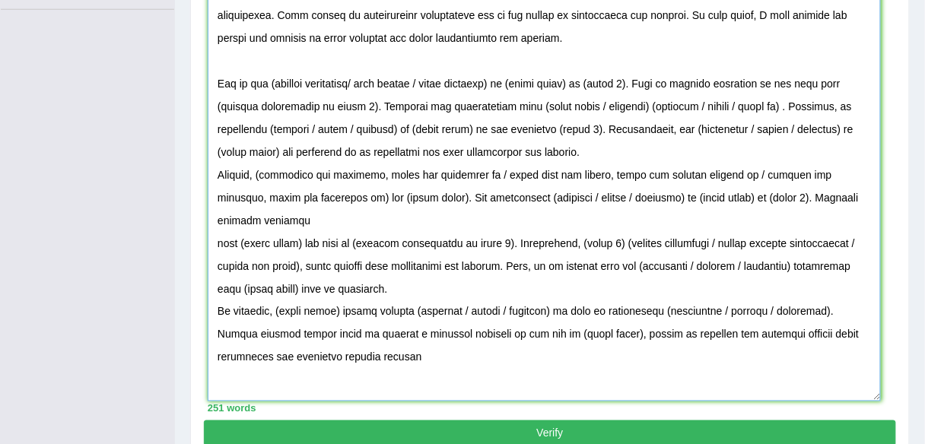
click at [674, 143] on textarea at bounding box center [544, 189] width 673 height 426
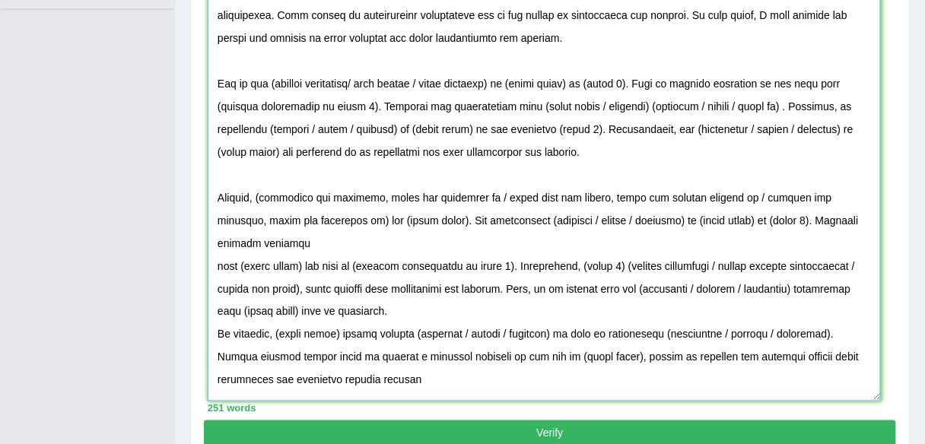
drag, startPoint x: 746, startPoint y: 12, endPoint x: 832, endPoint y: 17, distance: 86.1
click at [832, 17] on textarea at bounding box center [544, 189] width 673 height 426
click at [275, 81] on textarea at bounding box center [544, 189] width 673 height 426
drag, startPoint x: 362, startPoint y: 78, endPoint x: 646, endPoint y: 78, distance: 283.8
click at [646, 78] on textarea at bounding box center [544, 189] width 673 height 426
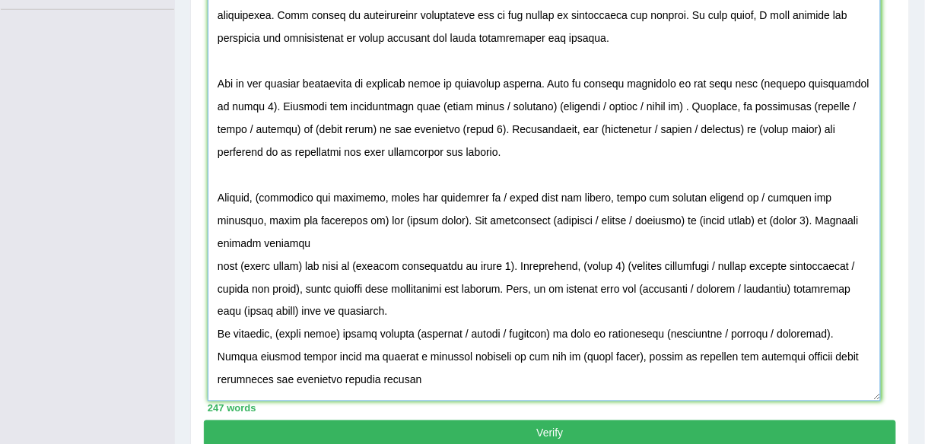
drag, startPoint x: 741, startPoint y: 78, endPoint x: 227, endPoint y: 106, distance: 514.3
click at [227, 106] on textarea at bounding box center [544, 189] width 673 height 426
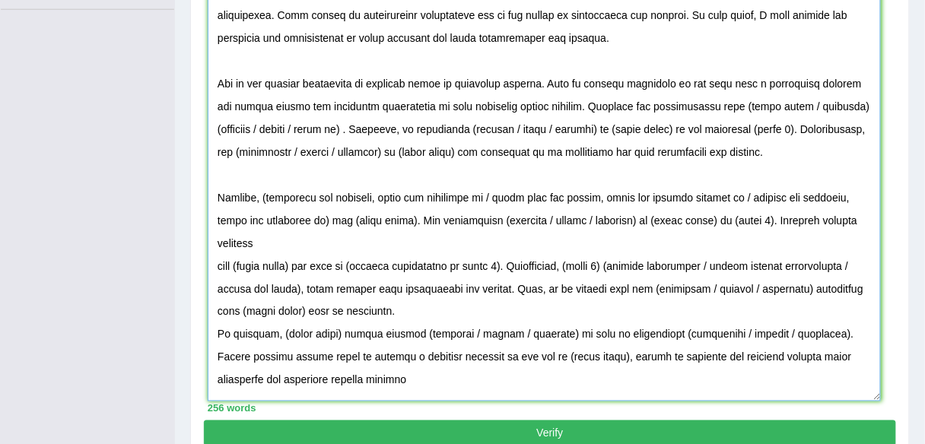
drag, startPoint x: 724, startPoint y: 100, endPoint x: 358, endPoint y: 120, distance: 365.7
click at [358, 120] on textarea at bounding box center [544, 189] width 673 height 426
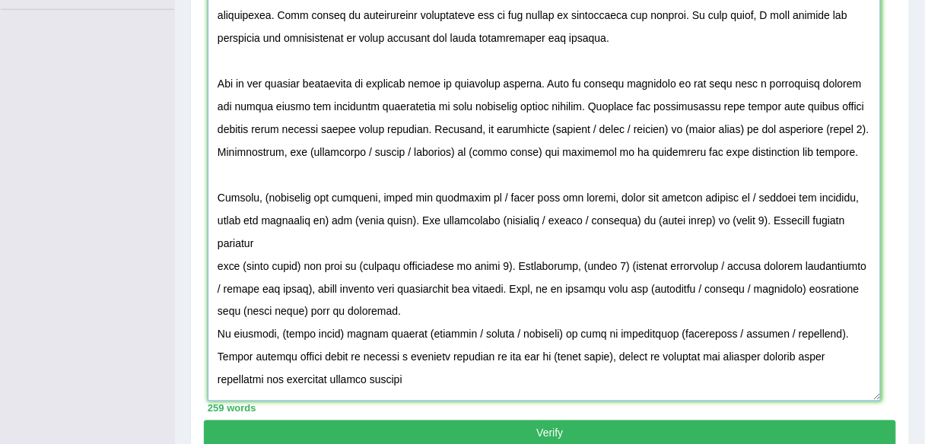
click at [587, 125] on textarea at bounding box center [544, 189] width 673 height 426
drag, startPoint x: 669, startPoint y: 126, endPoint x: 581, endPoint y: 126, distance: 87.5
click at [581, 126] on textarea at bounding box center [544, 189] width 673 height 426
click at [548, 126] on textarea at bounding box center [544, 189] width 673 height 426
drag, startPoint x: 650, startPoint y: 127, endPoint x: 591, endPoint y: 125, distance: 58.6
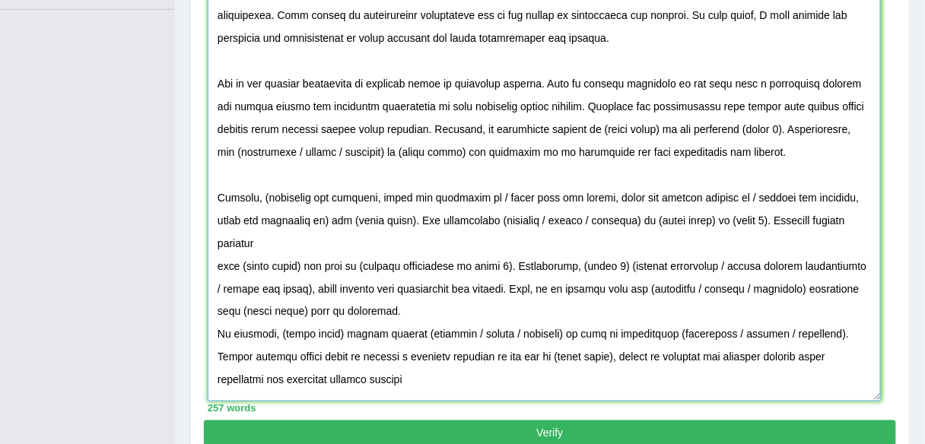
click at [591, 125] on textarea at bounding box center [544, 189] width 673 height 426
drag, startPoint x: 765, startPoint y: 127, endPoint x: 675, endPoint y: 121, distance: 90.7
click at [675, 121] on textarea at bounding box center [544, 189] width 673 height 426
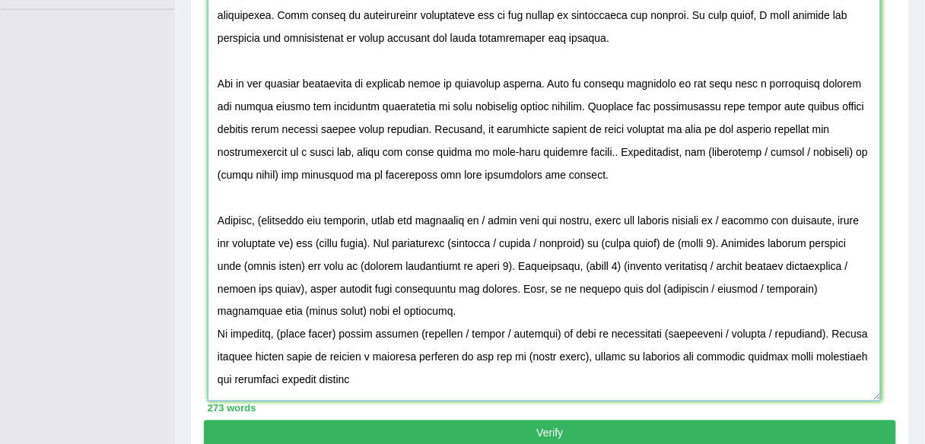
drag, startPoint x: 705, startPoint y: 148, endPoint x: 554, endPoint y: 180, distance: 154.2
click at [554, 180] on textarea at bounding box center [544, 189] width 673 height 426
click at [556, 180] on textarea at bounding box center [544, 189] width 673 height 426
click at [583, 188] on textarea at bounding box center [544, 189] width 673 height 426
click at [706, 145] on textarea at bounding box center [544, 189] width 673 height 426
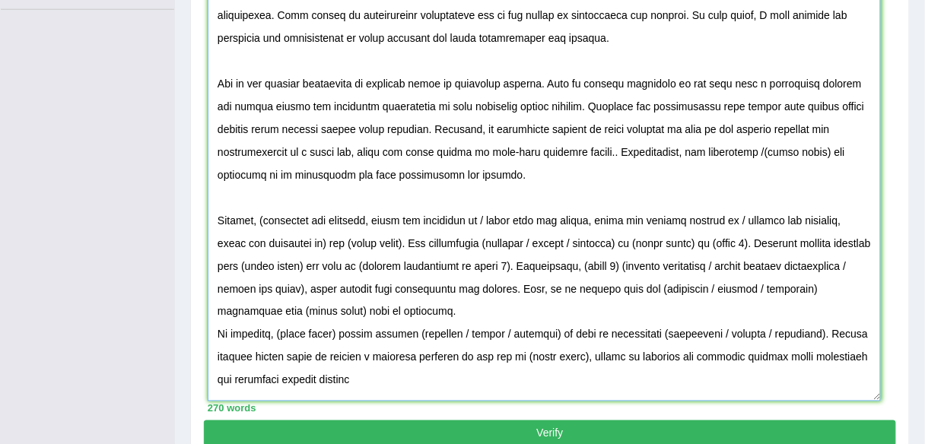
drag, startPoint x: 765, startPoint y: 148, endPoint x: 893, endPoint y: 155, distance: 128.0
click at [893, 155] on div "Instructions: You will have 20 minutes to plan, write and revise an essay about…" at bounding box center [550, 104] width 692 height 632
click at [778, 148] on textarea at bounding box center [544, 189] width 673 height 426
click at [765, 150] on textarea at bounding box center [544, 189] width 673 height 426
drag, startPoint x: 345, startPoint y: 172, endPoint x: 550, endPoint y: 186, distance: 205.9
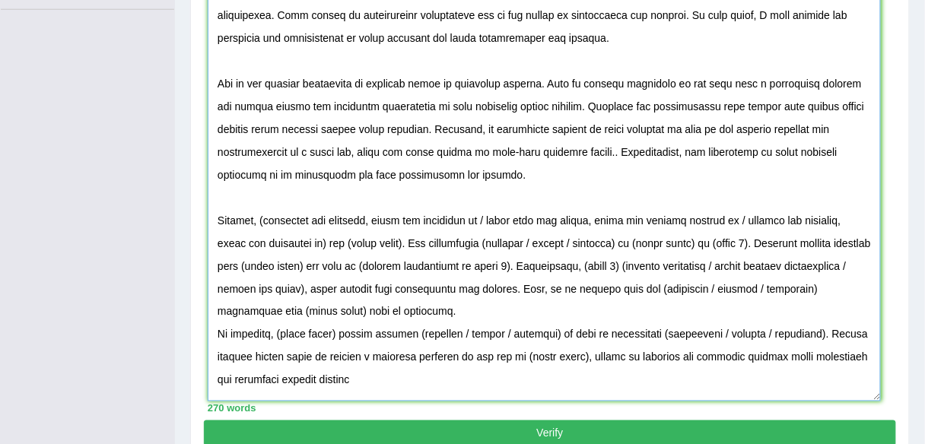
click at [550, 186] on textarea at bounding box center [544, 189] width 673 height 426
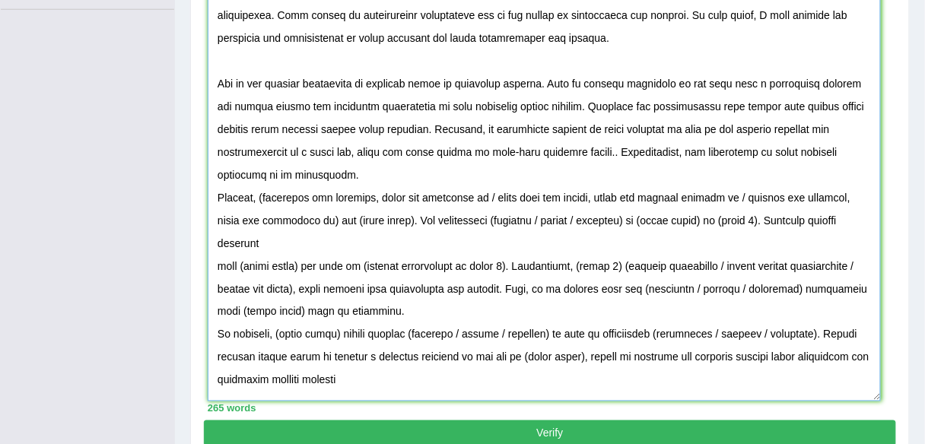
drag, startPoint x: 216, startPoint y: 170, endPoint x: 259, endPoint y: 171, distance: 42.6
click at [259, 171] on textarea at bounding box center [544, 189] width 673 height 426
click at [358, 136] on textarea at bounding box center [544, 189] width 673 height 426
click at [368, 179] on textarea at bounding box center [544, 189] width 673 height 426
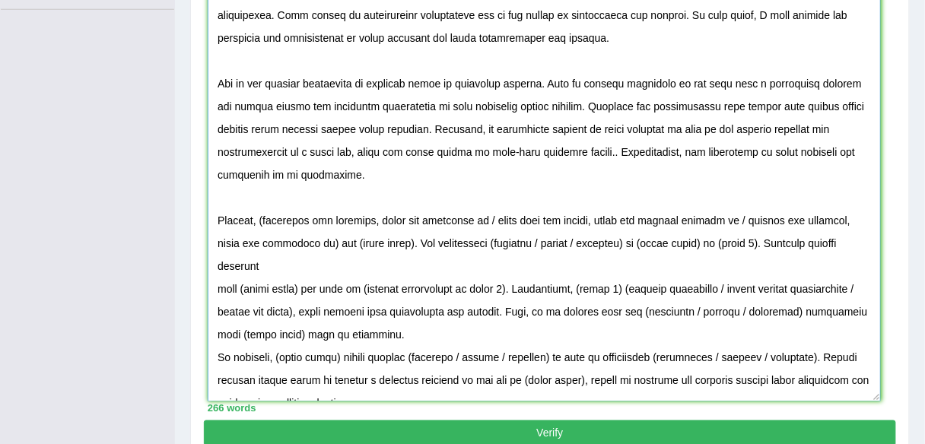
click at [402, 310] on textarea at bounding box center [544, 189] width 673 height 426
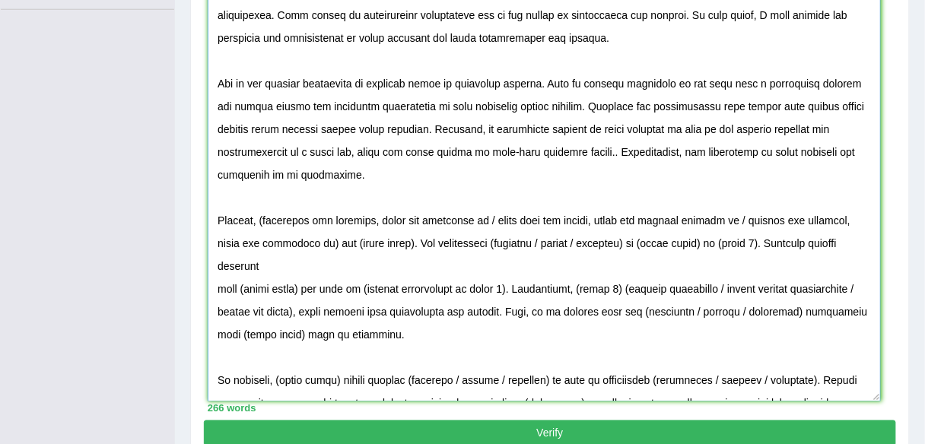
click at [213, 289] on textarea at bounding box center [544, 189] width 673 height 426
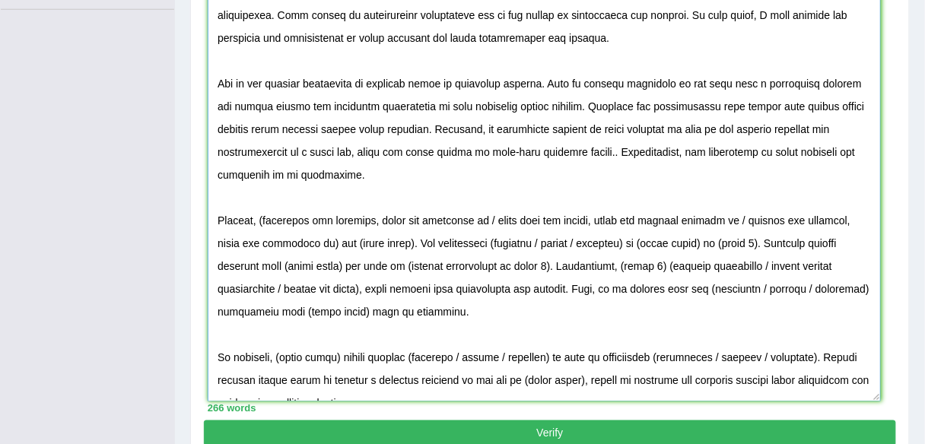
click at [266, 218] on textarea at bounding box center [544, 189] width 673 height 426
drag, startPoint x: 319, startPoint y: 242, endPoint x: 600, endPoint y: 218, distance: 282.6
click at [600, 218] on textarea at bounding box center [544, 189] width 673 height 426
click at [600, 217] on textarea at bounding box center [544, 189] width 673 height 426
drag, startPoint x: 486, startPoint y: 218, endPoint x: 400, endPoint y: 242, distance: 89.4
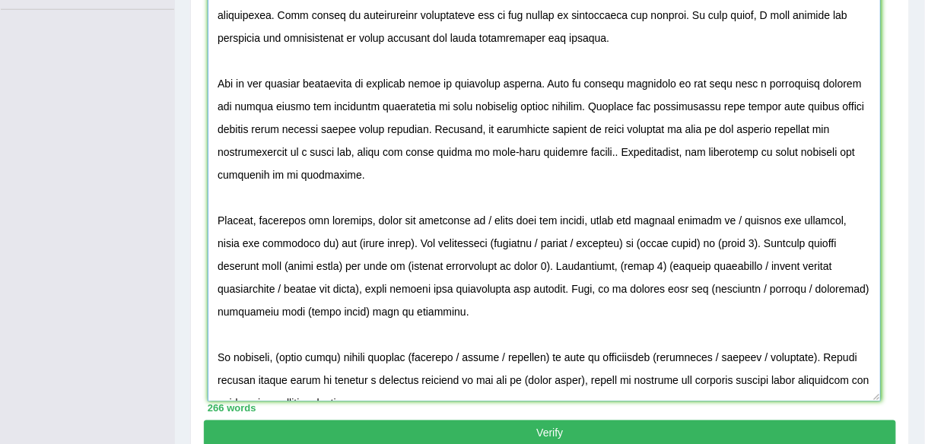
click at [400, 242] on textarea at bounding box center [544, 189] width 673 height 426
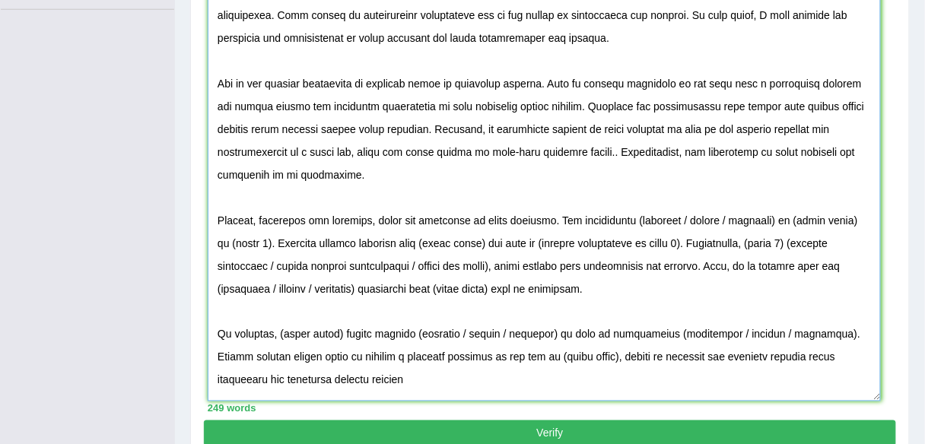
drag, startPoint x: 634, startPoint y: 216, endPoint x: 256, endPoint y: 243, distance: 378.3
click at [256, 243] on textarea at bounding box center [544, 189] width 673 height 426
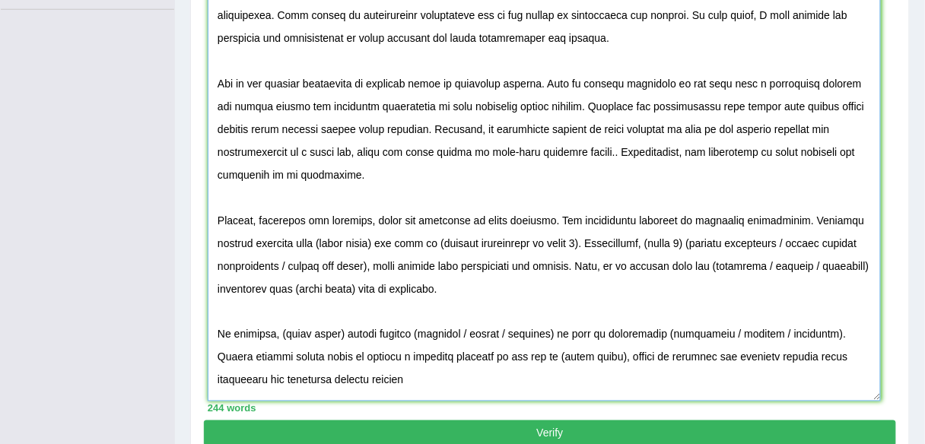
drag, startPoint x: 275, startPoint y: 240, endPoint x: 539, endPoint y: 247, distance: 264.1
click at [539, 247] on textarea at bounding box center [544, 189] width 673 height 426
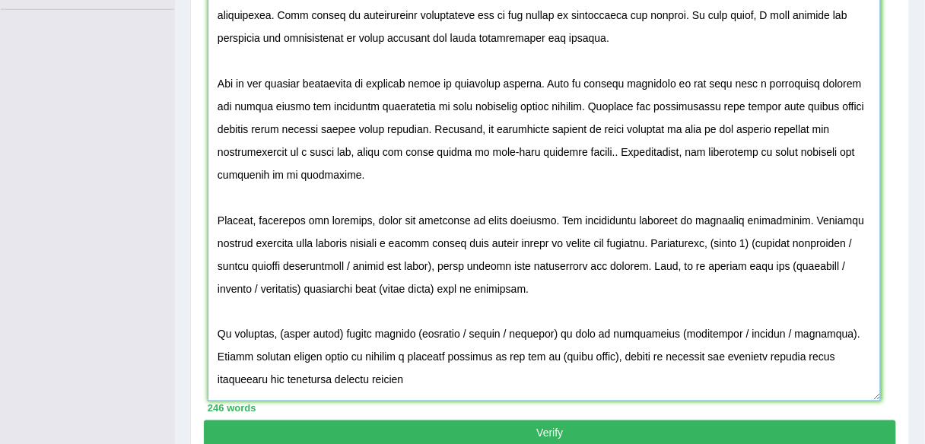
drag, startPoint x: 684, startPoint y: 240, endPoint x: 408, endPoint y: 265, distance: 277.3
click at [408, 265] on textarea at bounding box center [544, 189] width 673 height 426
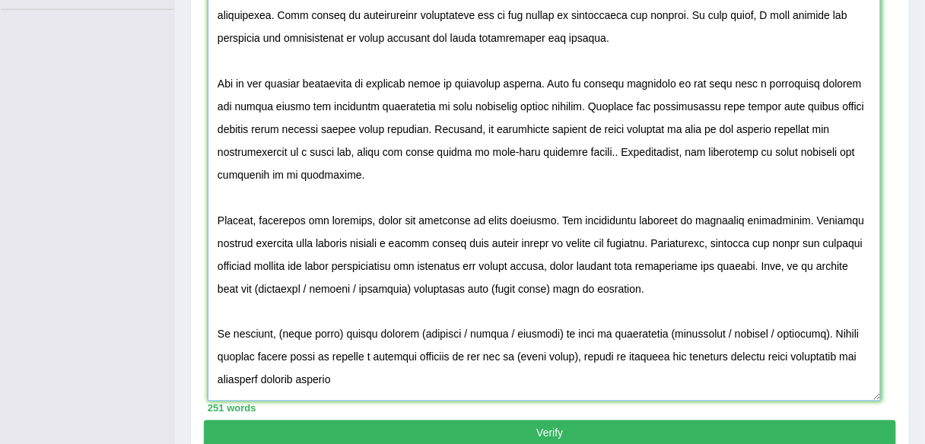
click at [261, 287] on textarea at bounding box center [544, 189] width 673 height 426
drag, startPoint x: 307, startPoint y: 285, endPoint x: 698, endPoint y: 281, distance: 390.3
click at [651, 289] on textarea at bounding box center [544, 189] width 673 height 426
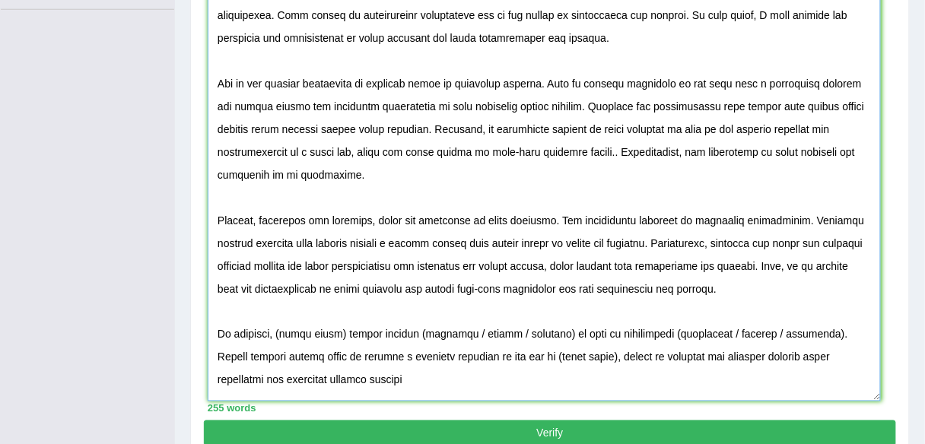
drag, startPoint x: 280, startPoint y: 332, endPoint x: 340, endPoint y: 332, distance: 60.1
click at [340, 332] on textarea at bounding box center [544, 189] width 673 height 426
drag, startPoint x: 422, startPoint y: 332, endPoint x: 423, endPoint y: 345, distance: 13.0
click at [422, 332] on textarea at bounding box center [544, 189] width 673 height 426
drag, startPoint x: 555, startPoint y: 331, endPoint x: 456, endPoint y: 328, distance: 99.7
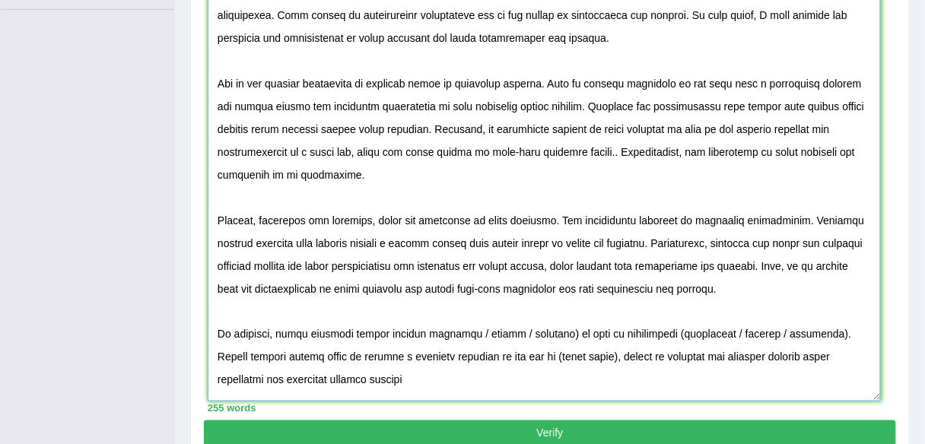
click at [456, 328] on textarea at bounding box center [544, 189] width 673 height 426
drag, startPoint x: 558, startPoint y: 331, endPoint x: 612, endPoint y: 332, distance: 54.0
click at [612, 332] on textarea at bounding box center [544, 189] width 673 height 426
click at [634, 332] on textarea at bounding box center [544, 189] width 673 height 426
drag, startPoint x: 708, startPoint y: 330, endPoint x: 611, endPoint y: 330, distance: 97.4
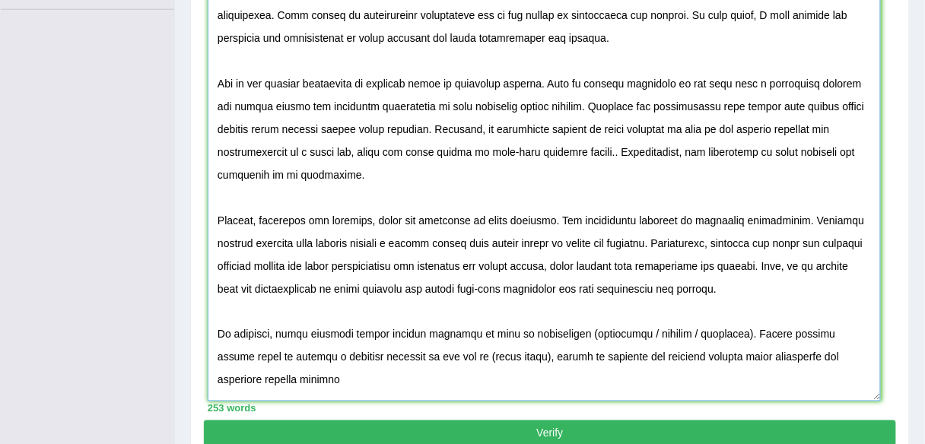
click at [611, 330] on textarea at bounding box center [544, 189] width 673 height 426
click at [564, 332] on textarea at bounding box center [544, 189] width 673 height 426
drag, startPoint x: 384, startPoint y: 356, endPoint x: 327, endPoint y: 355, distance: 57.1
click at [327, 355] on textarea at bounding box center [544, 189] width 673 height 426
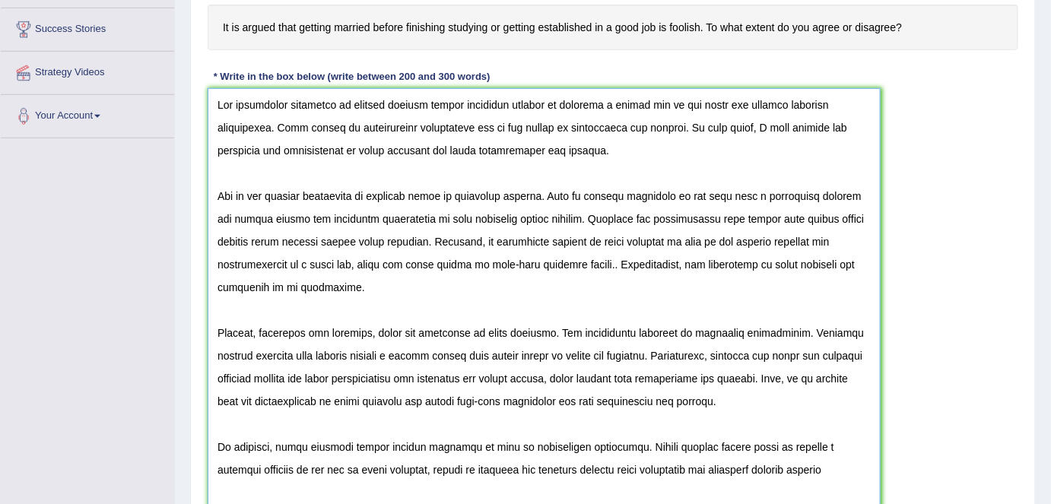
scroll to position [0, 0]
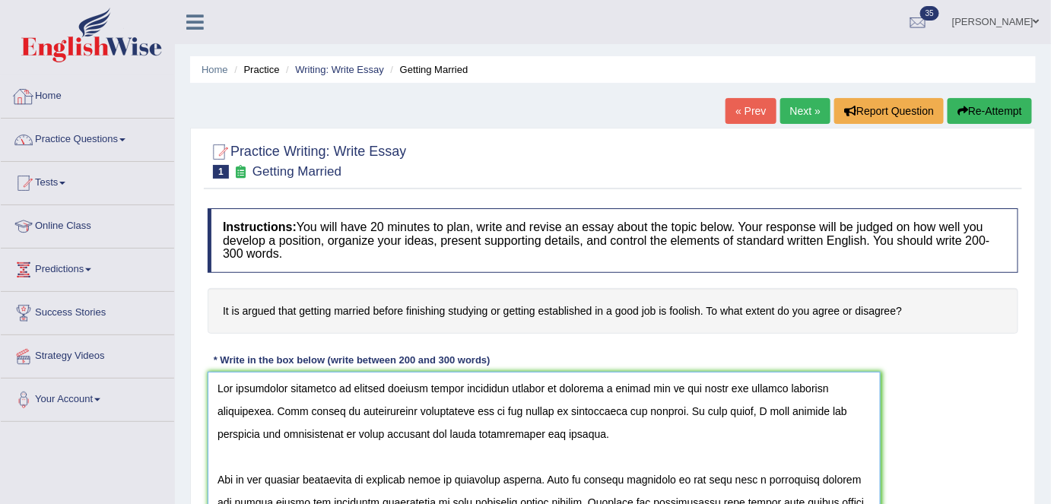
type textarea "The increasing influence of [PERSON_NAME] married before finishing studies or s…"
click at [98, 113] on li "Home" at bounding box center [87, 96] width 173 height 43
click at [71, 94] on link "Home" at bounding box center [86, 94] width 170 height 38
